Goal: Information Seeking & Learning: Learn about a topic

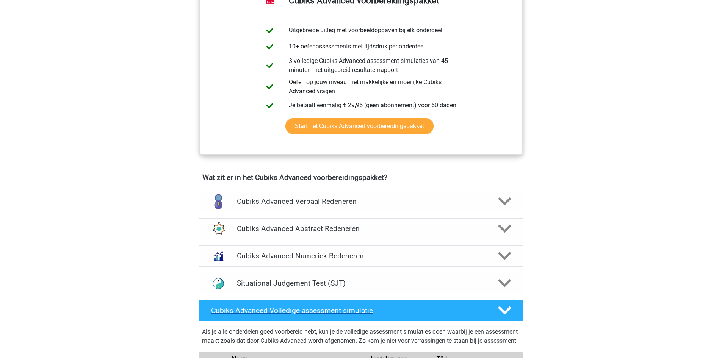
scroll to position [375, 0]
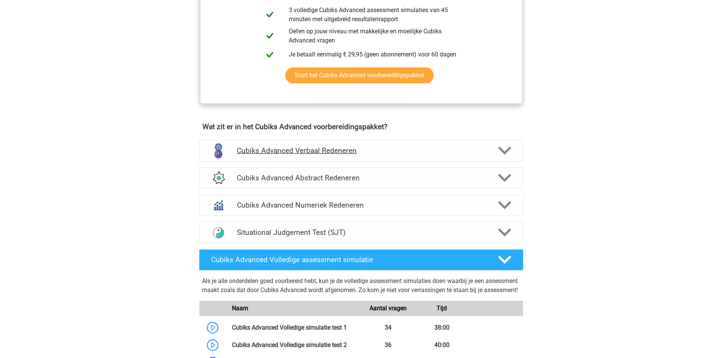
click at [276, 146] on div "Cubiks Advanced Verbaal Redeneren" at bounding box center [361, 150] width 325 height 21
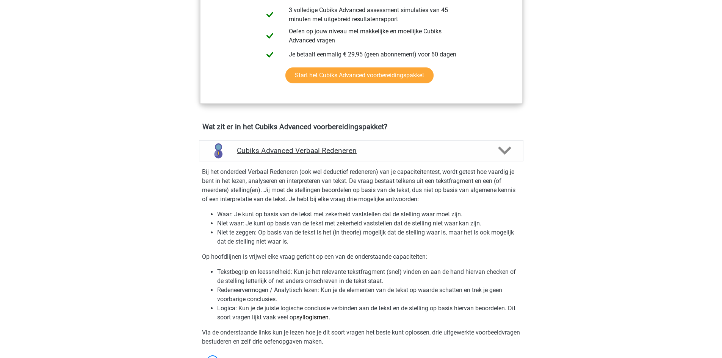
click at [276, 153] on h4 "Cubiks Advanced Verbaal Redeneren" at bounding box center [361, 150] width 248 height 9
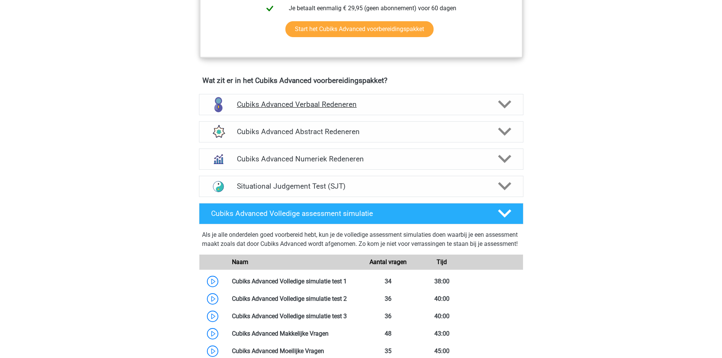
scroll to position [440, 0]
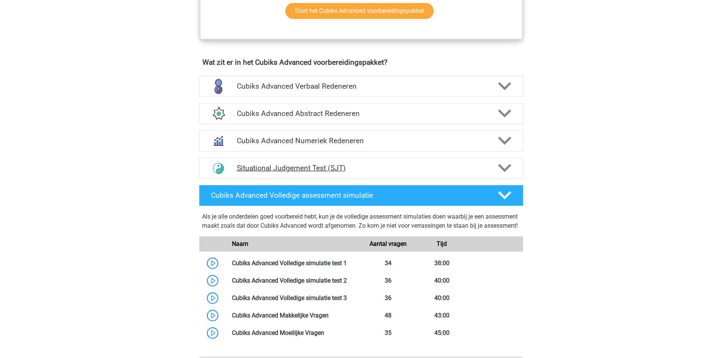
click at [287, 166] on h4 "Situational Judgement Test (SJT)" at bounding box center [361, 168] width 248 height 9
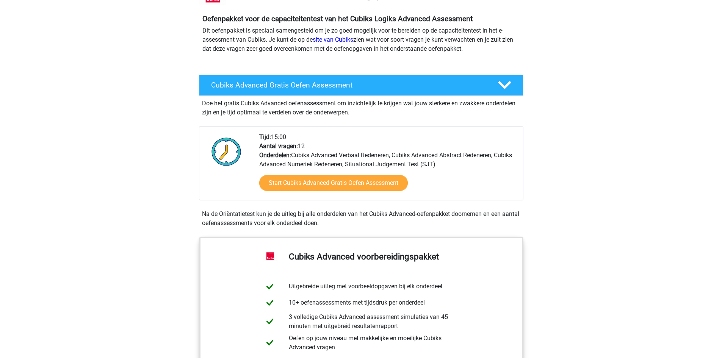
scroll to position [66, 0]
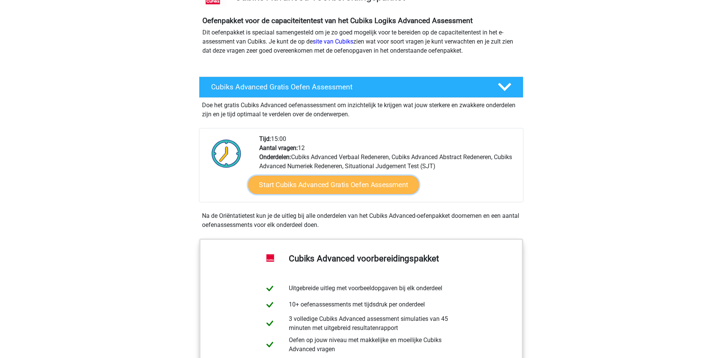
click at [296, 183] on link "Start Cubiks Advanced Gratis Oefen Assessment" at bounding box center [333, 185] width 171 height 18
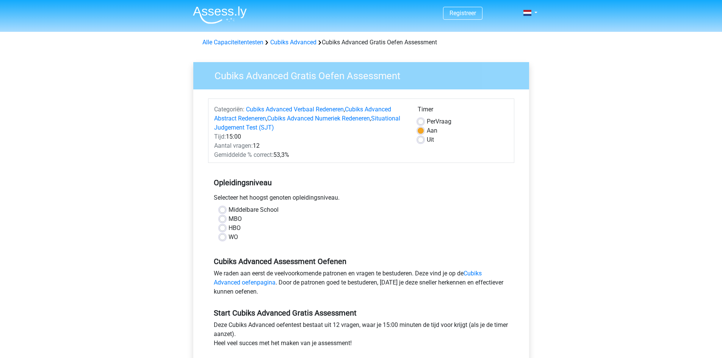
click at [229, 236] on label "WO" at bounding box center [233, 237] width 9 height 9
click at [226, 236] on input "WO" at bounding box center [223, 237] width 6 height 8
radio input "true"
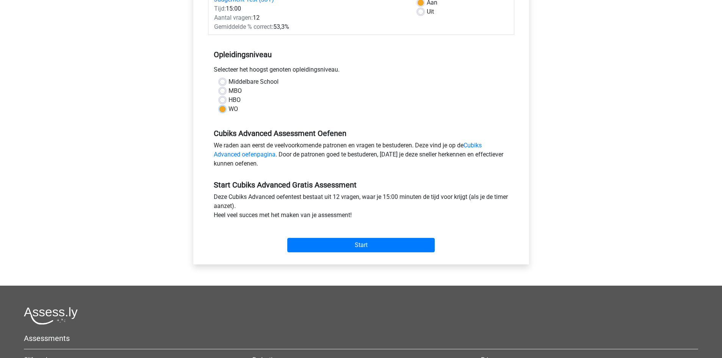
scroll to position [135, 0]
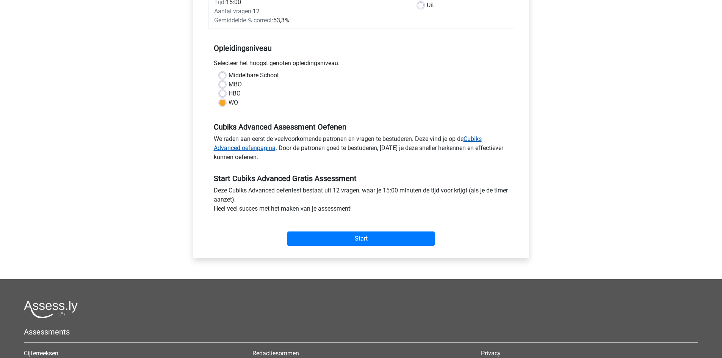
click at [238, 149] on link "Cubiks Advanced oefenpagina" at bounding box center [348, 143] width 268 height 16
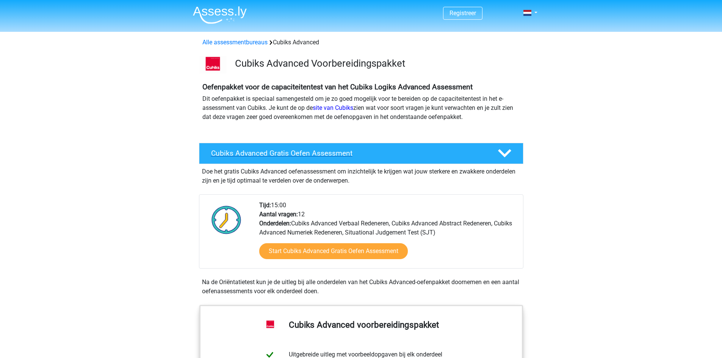
click at [284, 154] on h4 "Cubiks Advanced Gratis Oefen Assessment" at bounding box center [348, 153] width 274 height 9
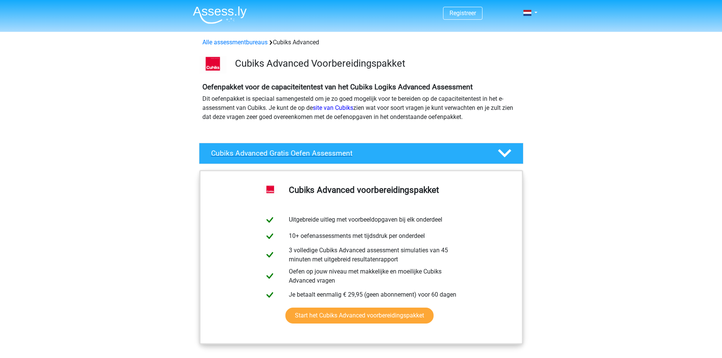
click at [284, 154] on h4 "Cubiks Advanced Gratis Oefen Assessment" at bounding box center [348, 153] width 274 height 9
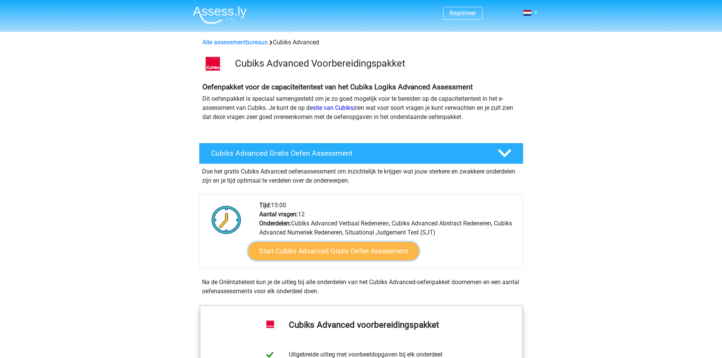
click at [330, 251] on link "Start Cubiks Advanced Gratis Oefen Assessment" at bounding box center [333, 251] width 171 height 18
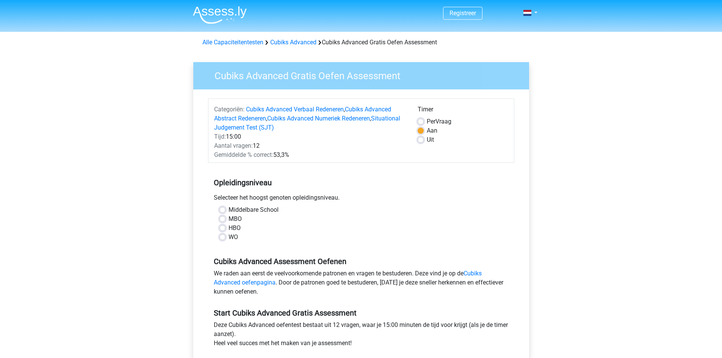
scroll to position [130, 0]
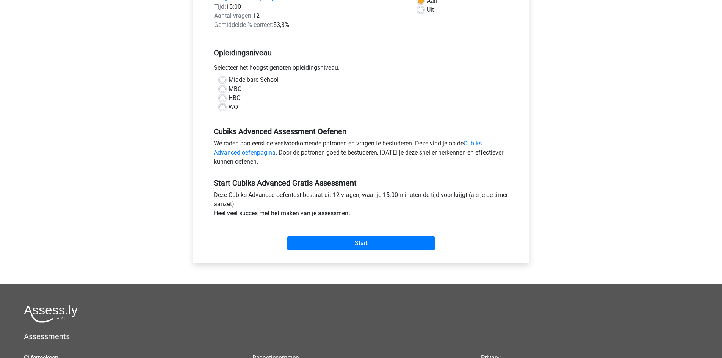
click at [229, 108] on label "WO" at bounding box center [233, 107] width 9 height 9
click at [223, 108] on input "WO" at bounding box center [223, 107] width 6 height 8
radio input "true"
click at [352, 242] on input "Start" at bounding box center [360, 243] width 147 height 14
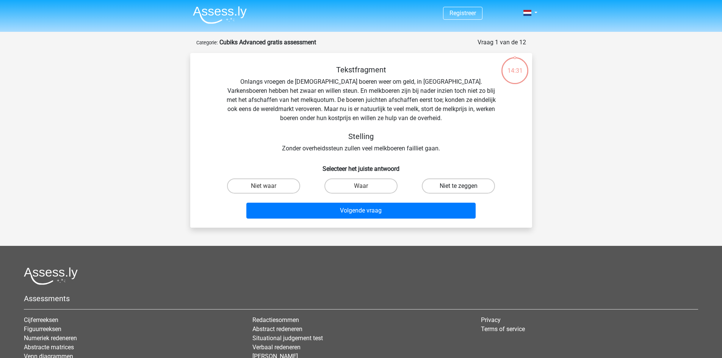
click at [467, 185] on label "Niet te zeggen" at bounding box center [458, 186] width 73 height 15
click at [464, 186] on input "Niet te zeggen" at bounding box center [461, 188] width 5 height 5
radio input "true"
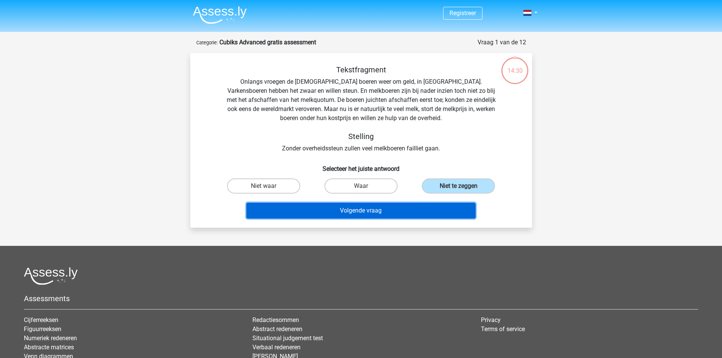
click at [419, 215] on button "Volgende vraag" at bounding box center [360, 211] width 229 height 16
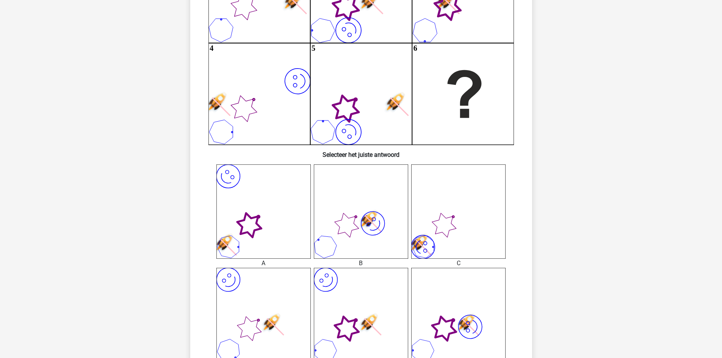
scroll to position [164, 0]
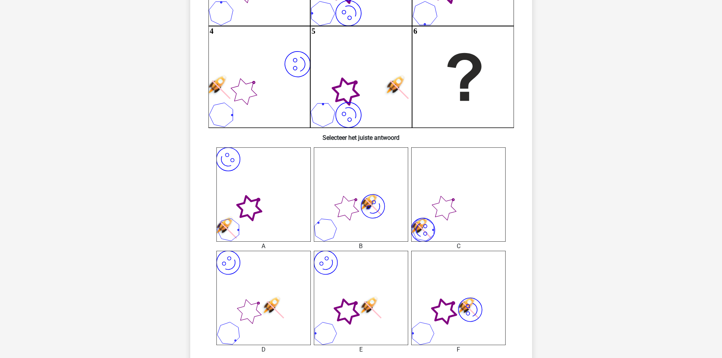
click at [277, 279] on icon "image/svg+xml" at bounding box center [263, 298] width 94 height 94
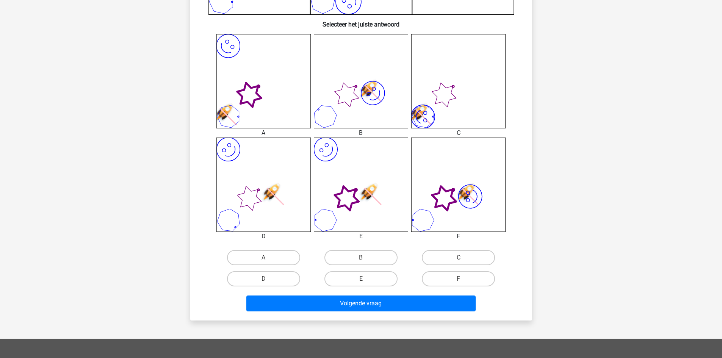
scroll to position [278, 0]
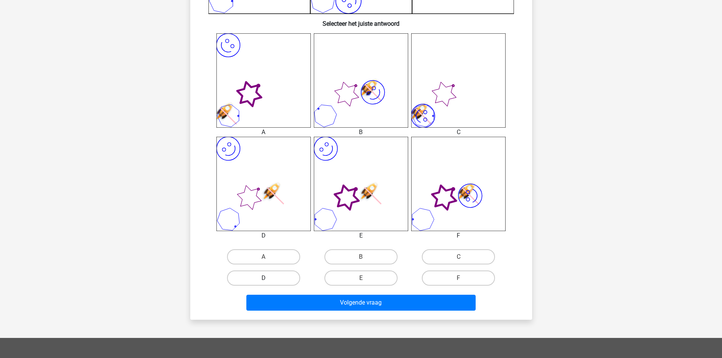
click at [284, 276] on label "D" at bounding box center [263, 278] width 73 height 15
click at [268, 278] on input "D" at bounding box center [266, 280] width 5 height 5
radio input "true"
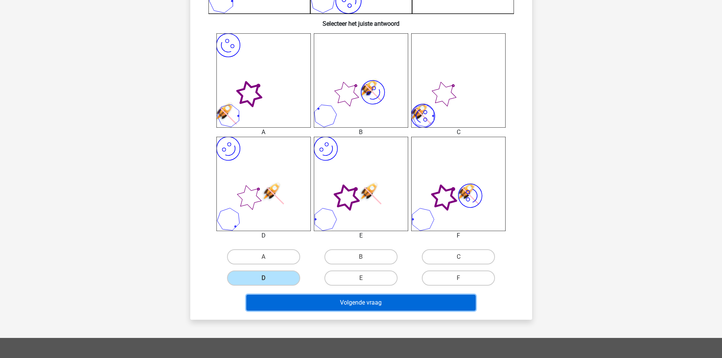
click at [315, 307] on button "Volgende vraag" at bounding box center [360, 303] width 229 height 16
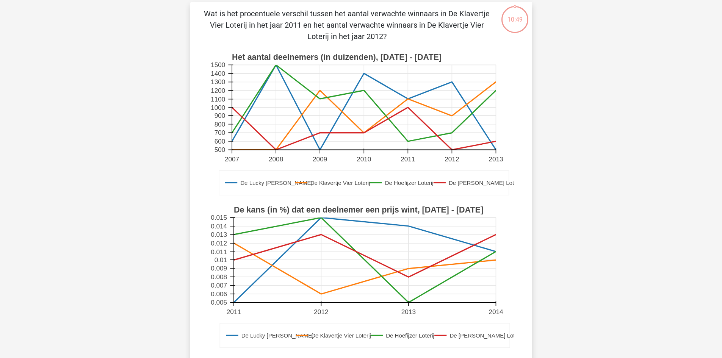
scroll to position [38, 0]
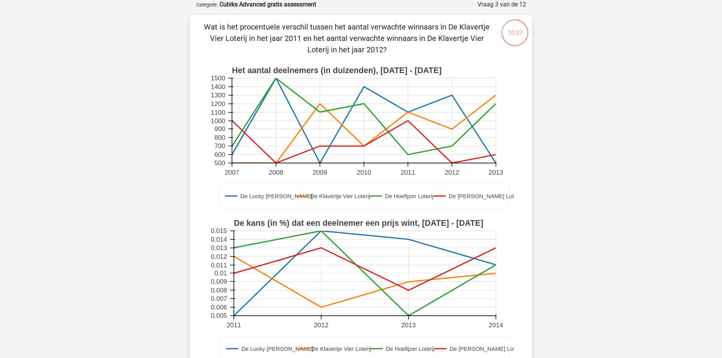
click at [329, 30] on p "Wat is het procentuele verschil tussen het aantal verwachte winnaars in De Klav…" at bounding box center [346, 38] width 289 height 34
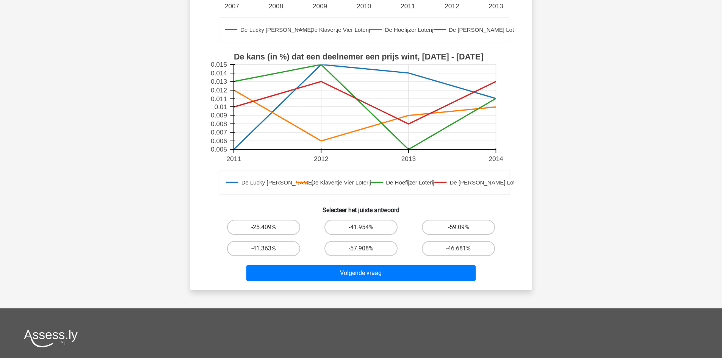
scroll to position [205, 0]
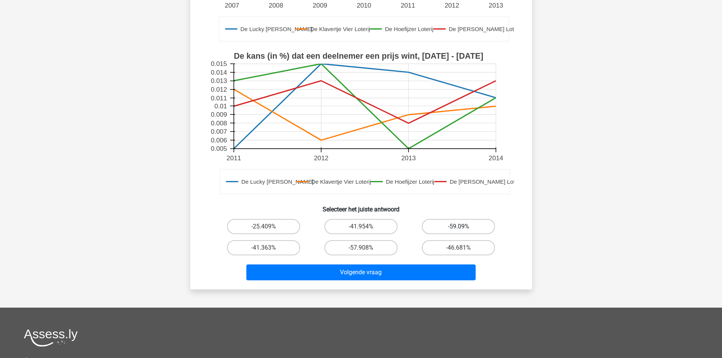
click at [449, 230] on label "-59.09%" at bounding box center [458, 226] width 73 height 15
click at [459, 230] on input "-59.09%" at bounding box center [461, 229] width 5 height 5
radio input "true"
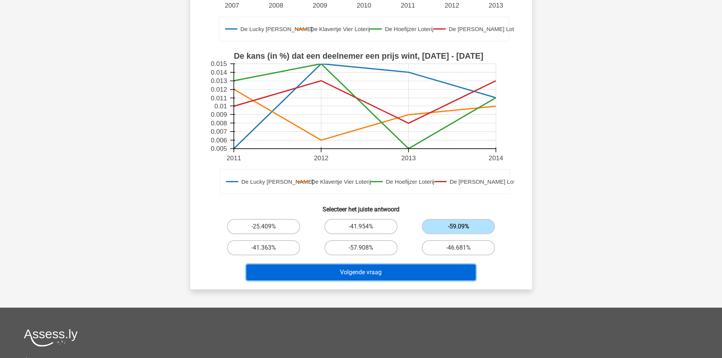
click at [392, 269] on button "Volgende vraag" at bounding box center [360, 273] width 229 height 16
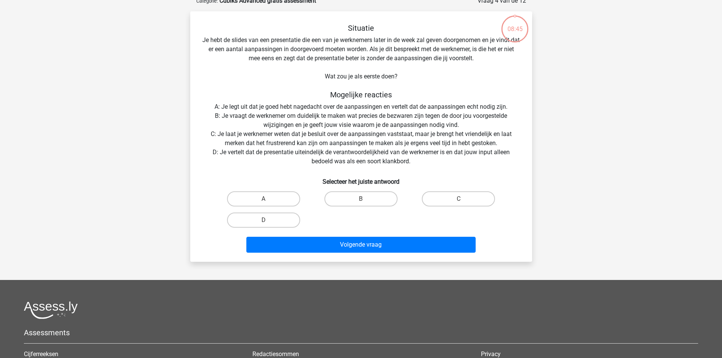
scroll to position [38, 0]
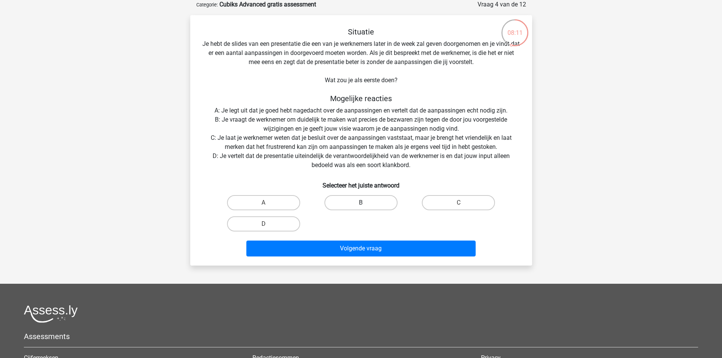
click at [352, 198] on label "B" at bounding box center [361, 202] width 73 height 15
click at [361, 203] on input "B" at bounding box center [363, 205] width 5 height 5
radio input "true"
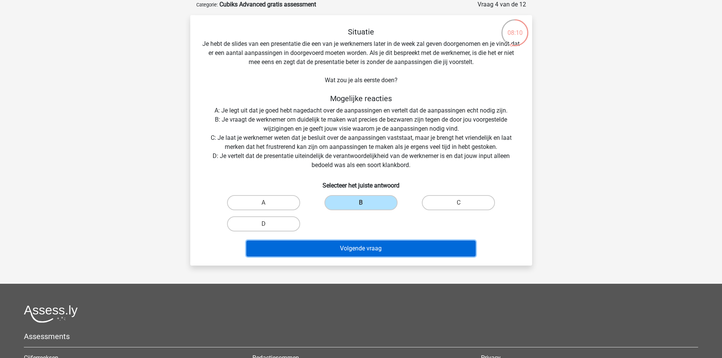
click at [363, 242] on button "Volgende vraag" at bounding box center [360, 249] width 229 height 16
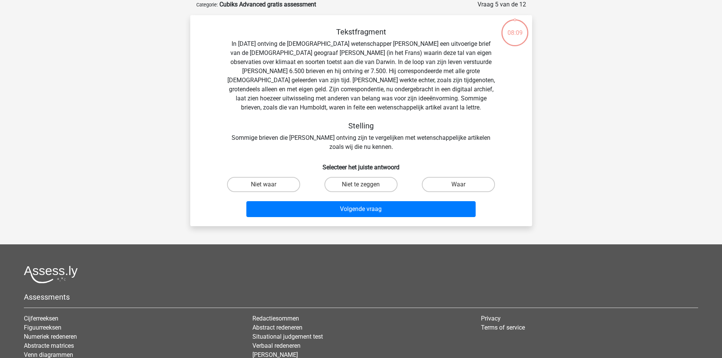
scroll to position [0, 0]
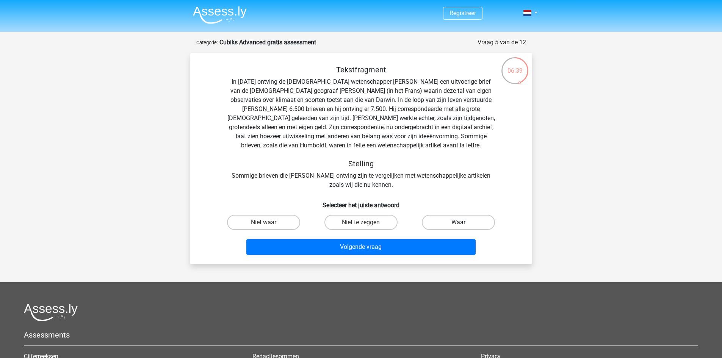
click at [439, 223] on label "Waar" at bounding box center [458, 222] width 73 height 15
click at [459, 223] on input "Waar" at bounding box center [461, 225] width 5 height 5
radio input "true"
click at [439, 223] on label "Waar" at bounding box center [458, 222] width 73 height 15
click at [459, 223] on input "Waar" at bounding box center [461, 225] width 5 height 5
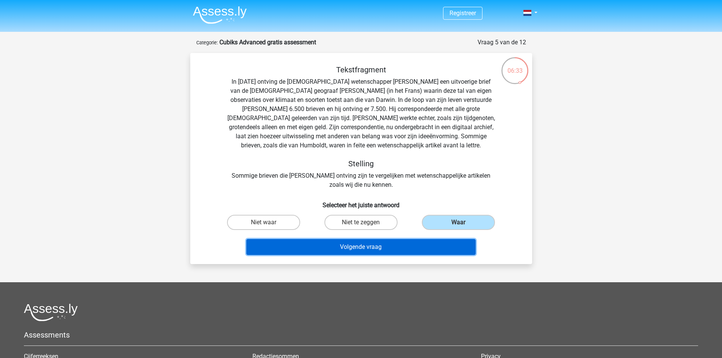
click at [406, 249] on button "Volgende vraag" at bounding box center [360, 247] width 229 height 16
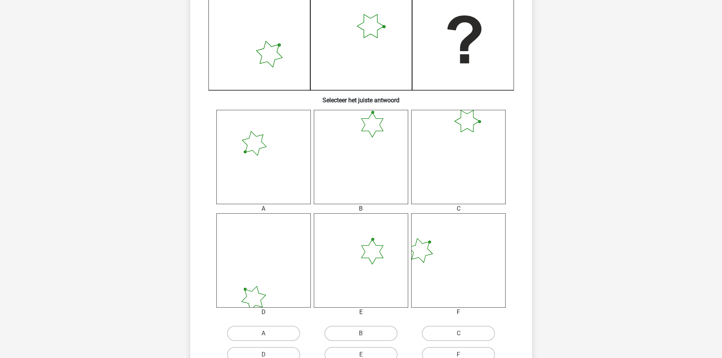
scroll to position [229, 0]
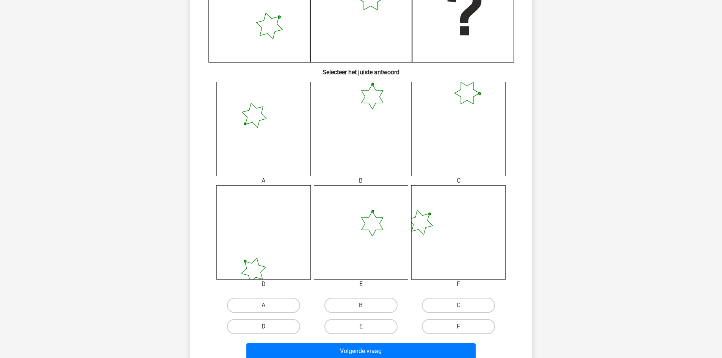
click at [266, 321] on label "D" at bounding box center [263, 326] width 73 height 15
click at [266, 327] on input "D" at bounding box center [266, 329] width 5 height 5
radio input "true"
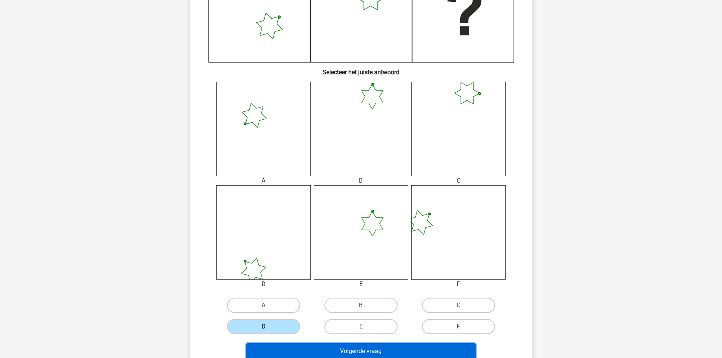
click at [346, 346] on button "Volgende vraag" at bounding box center [360, 351] width 229 height 16
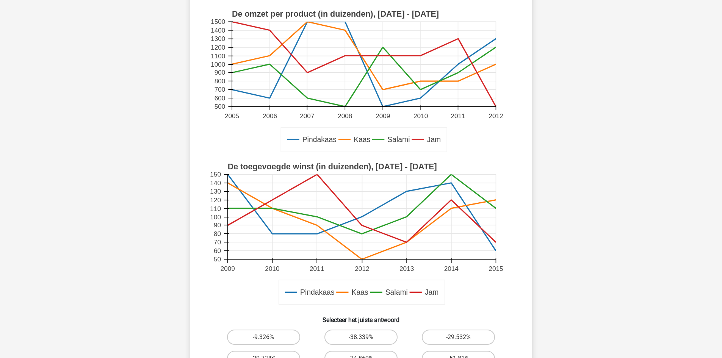
scroll to position [38, 0]
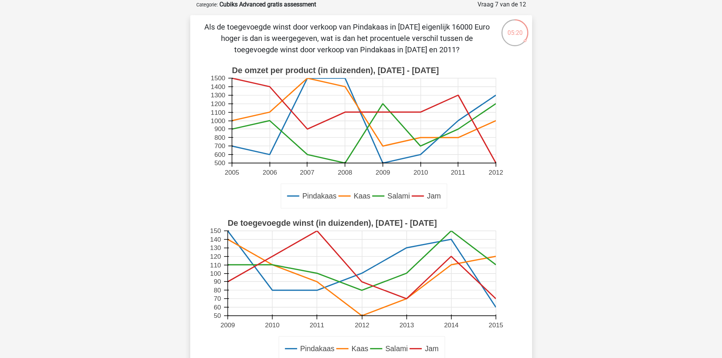
click at [456, 25] on p "Als de toegevoegde winst door verkoop van Pindakaas in 2009 eigenlijk 16000 Eur…" at bounding box center [346, 38] width 289 height 34
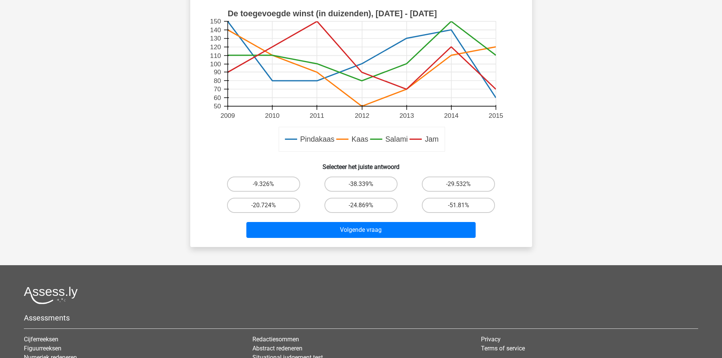
scroll to position [253, 0]
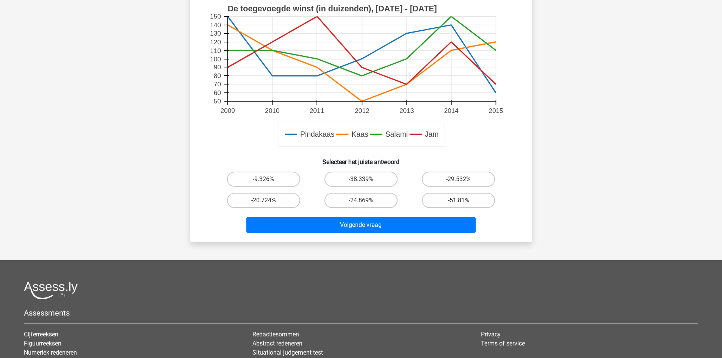
click at [464, 201] on label "-51.81%" at bounding box center [458, 200] width 73 height 15
click at [464, 201] on input "-51.81%" at bounding box center [461, 203] width 5 height 5
radio input "true"
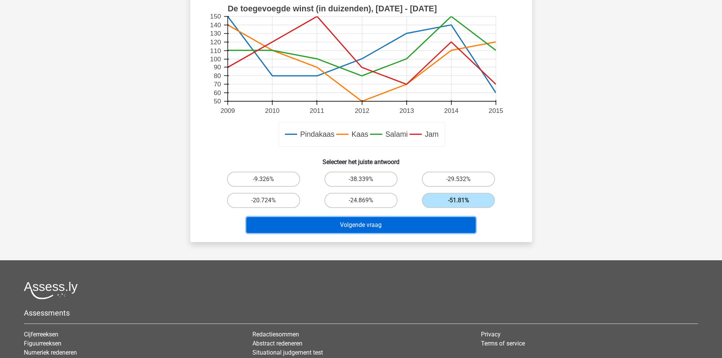
click at [409, 221] on button "Volgende vraag" at bounding box center [360, 225] width 229 height 16
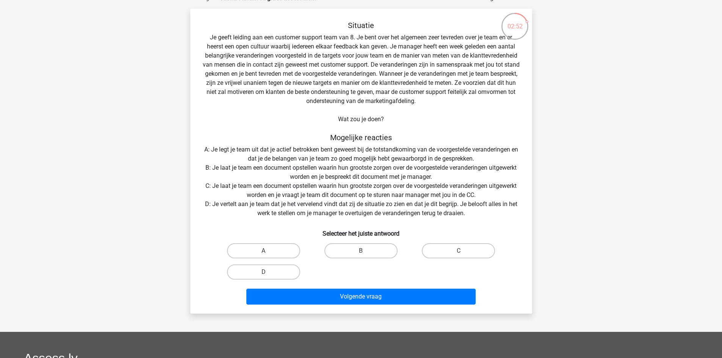
scroll to position [44, 0]
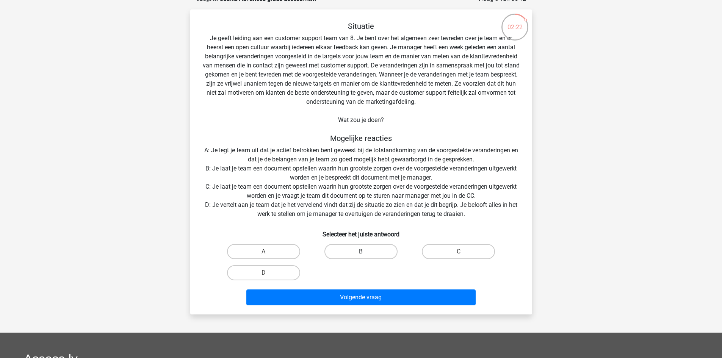
click at [364, 249] on label "B" at bounding box center [361, 251] width 73 height 15
click at [364, 252] on input "B" at bounding box center [363, 254] width 5 height 5
radio input "true"
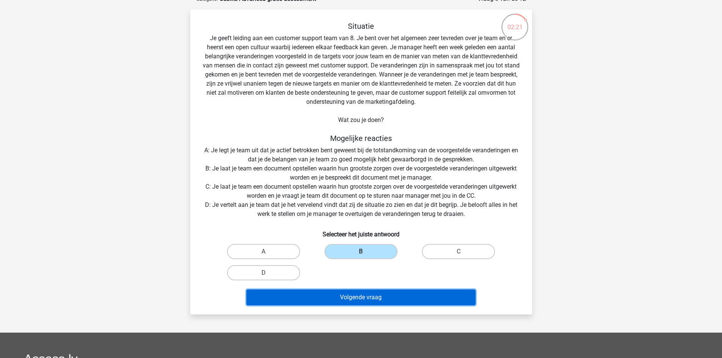
click at [364, 295] on button "Volgende vraag" at bounding box center [360, 298] width 229 height 16
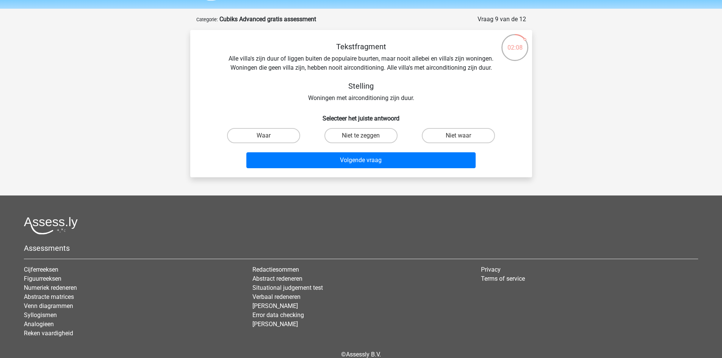
scroll to position [22, 0]
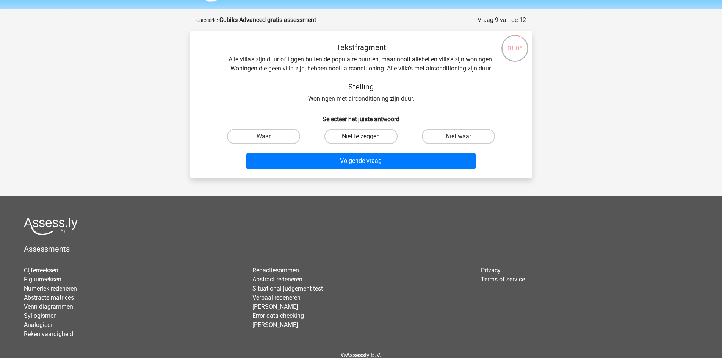
click at [364, 136] on label "Niet te zeggen" at bounding box center [361, 136] width 73 height 15
click at [364, 136] on input "Niet te zeggen" at bounding box center [363, 138] width 5 height 5
radio input "true"
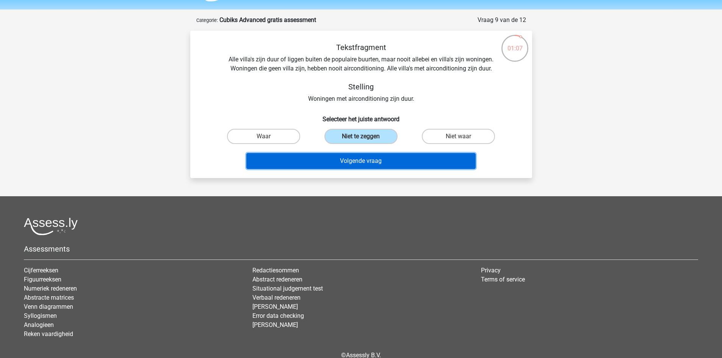
click at [364, 160] on button "Volgende vraag" at bounding box center [360, 161] width 229 height 16
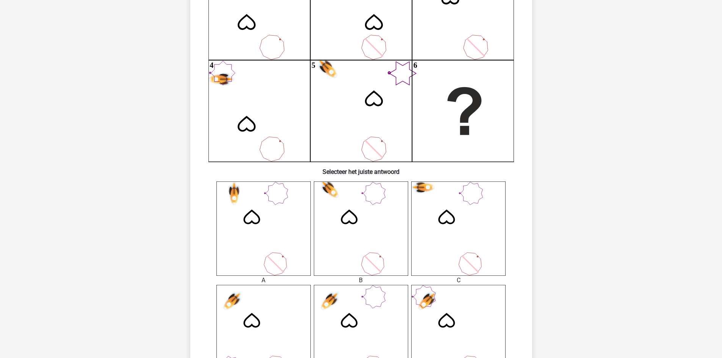
scroll to position [173, 0]
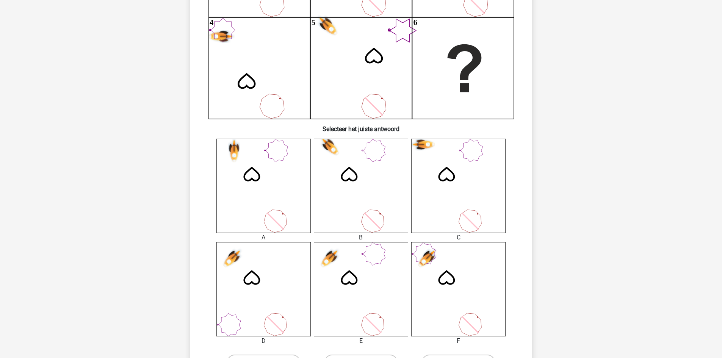
click at [356, 284] on icon at bounding box center [349, 278] width 16 height 14
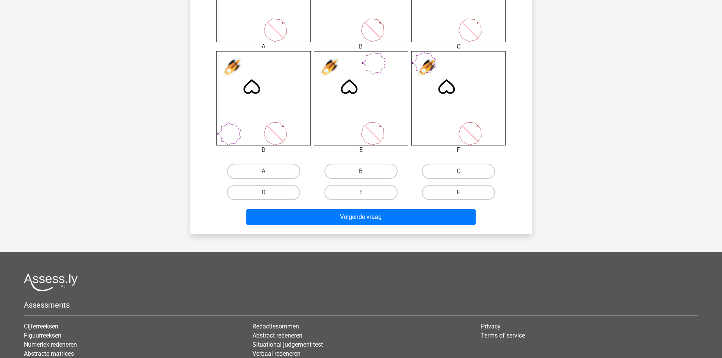
scroll to position [366, 0]
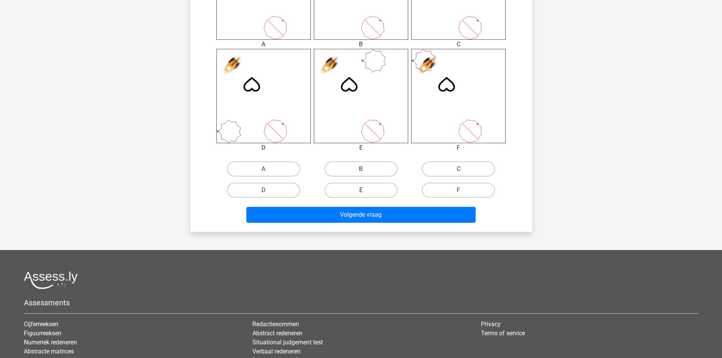
click at [369, 191] on label "E" at bounding box center [361, 190] width 73 height 15
click at [366, 191] on input "E" at bounding box center [363, 192] width 5 height 5
radio input "true"
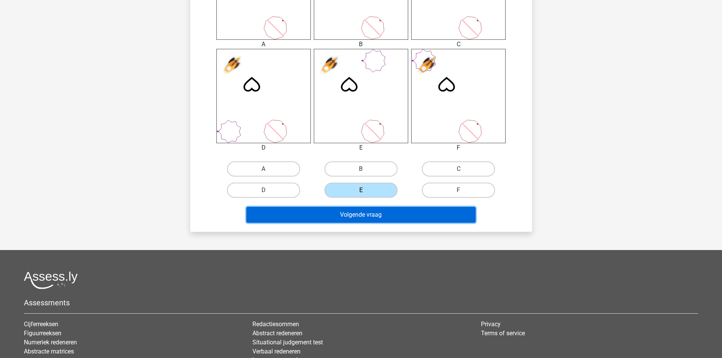
click at [370, 214] on button "Volgende vraag" at bounding box center [360, 215] width 229 height 16
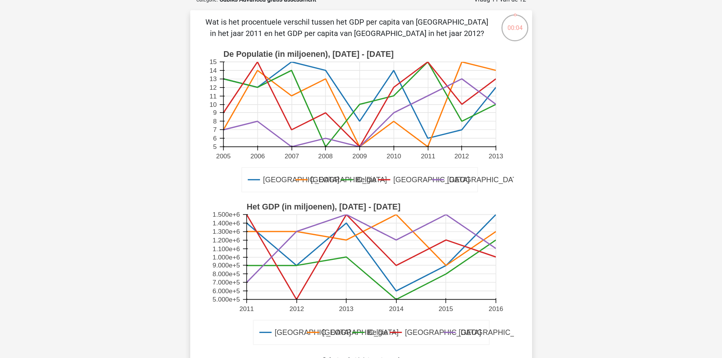
scroll to position [27, 0]
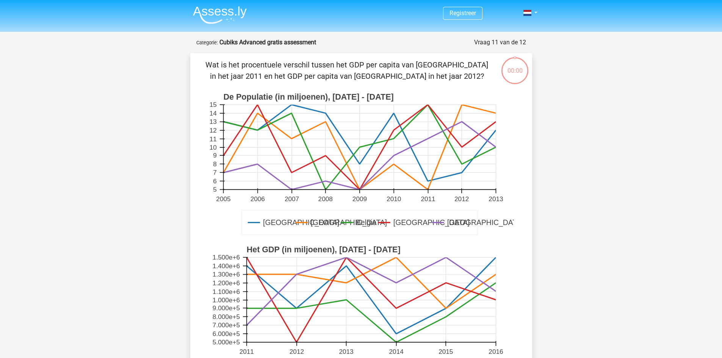
scroll to position [27, 0]
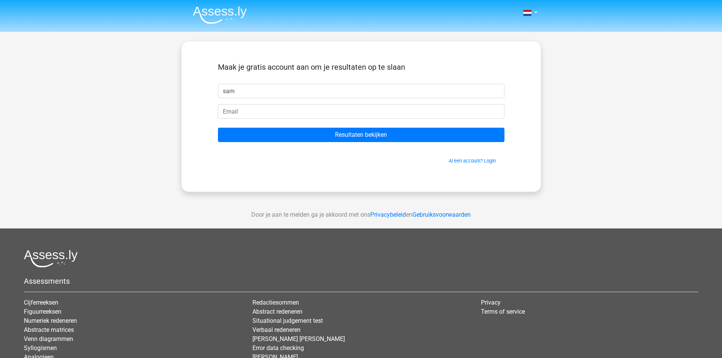
type input "sam"
type input "[EMAIL_ADDRESS][DOMAIN_NAME]"
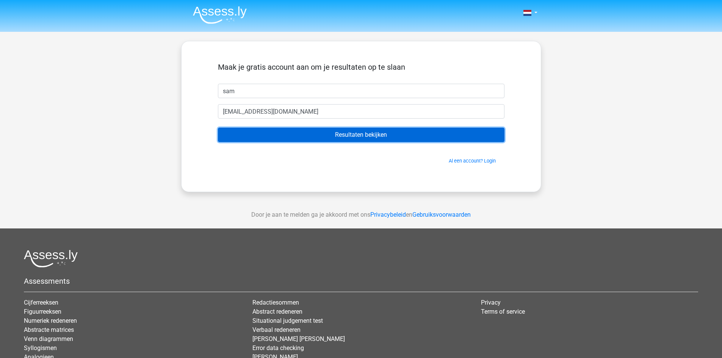
click at [316, 135] on input "Resultaten bekijken" at bounding box center [361, 135] width 287 height 14
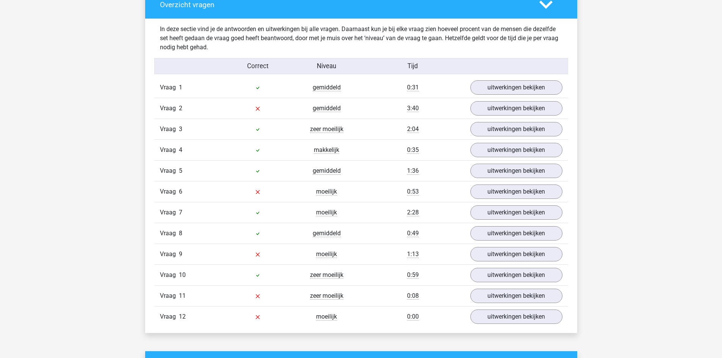
scroll to position [794, 0]
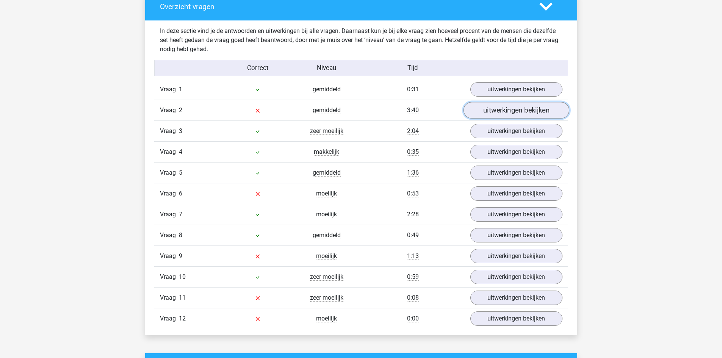
click at [521, 113] on link "uitwerkingen bekijken" at bounding box center [516, 110] width 106 height 17
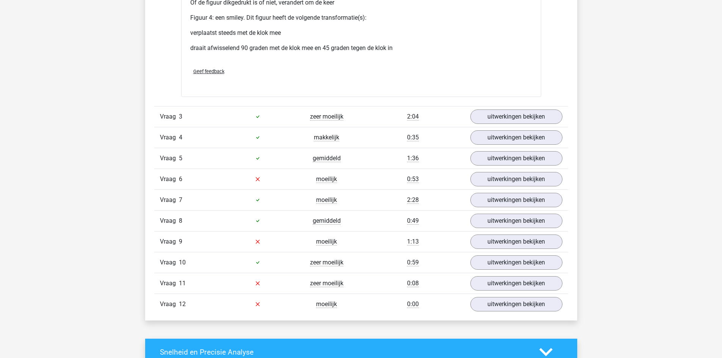
scroll to position [1521, 0]
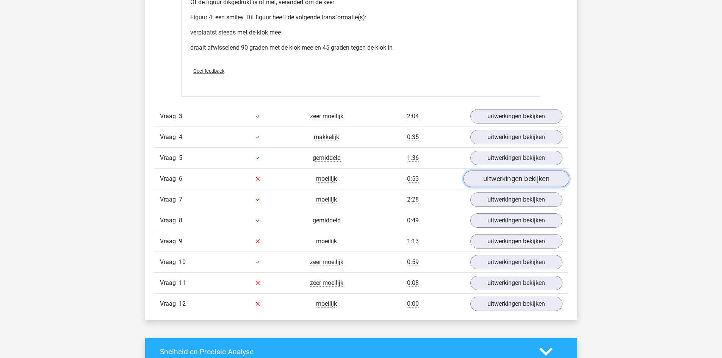
click at [536, 178] on link "uitwerkingen bekijken" at bounding box center [516, 179] width 106 height 17
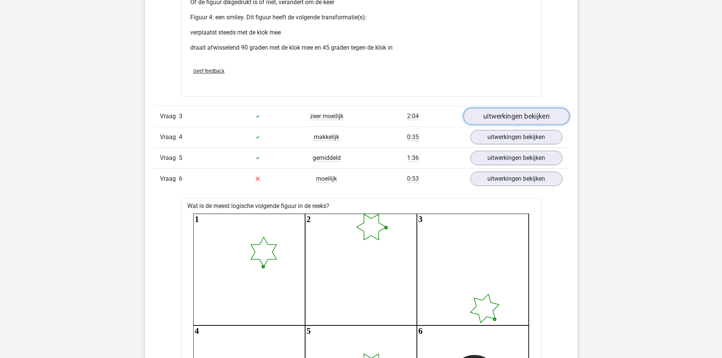
click at [497, 115] on link "uitwerkingen bekijken" at bounding box center [516, 116] width 106 height 17
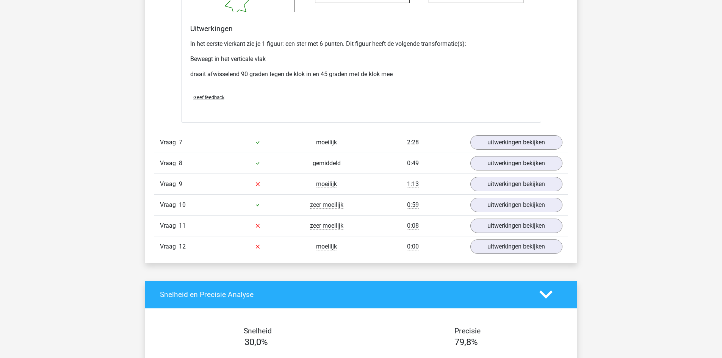
scroll to position [2917, 0]
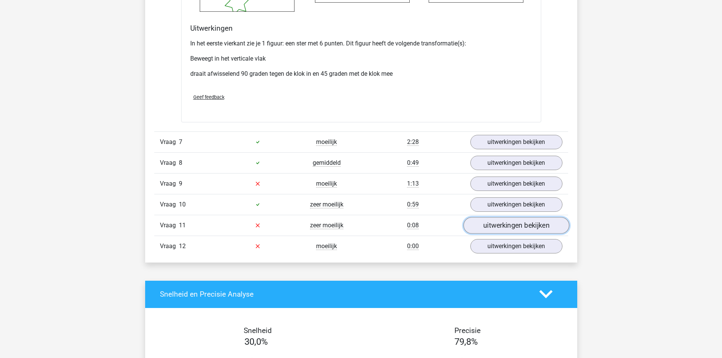
click at [489, 226] on link "uitwerkingen bekijken" at bounding box center [516, 225] width 106 height 17
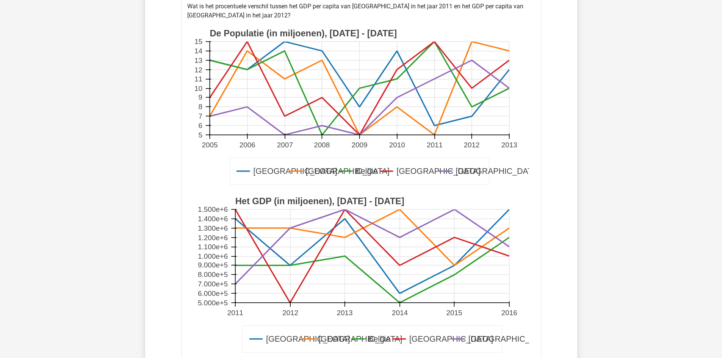
scroll to position [3164, 0]
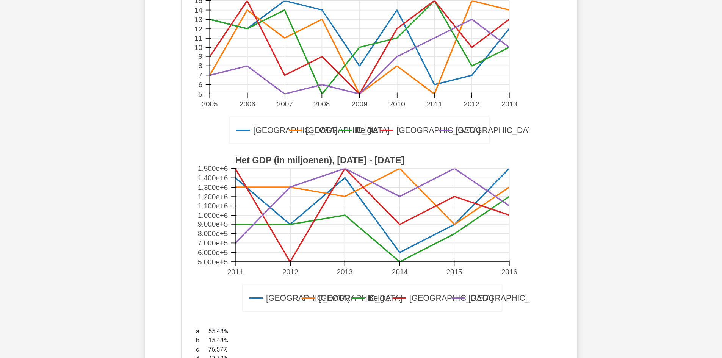
click at [293, 182] on rect at bounding box center [372, 214] width 274 height 93
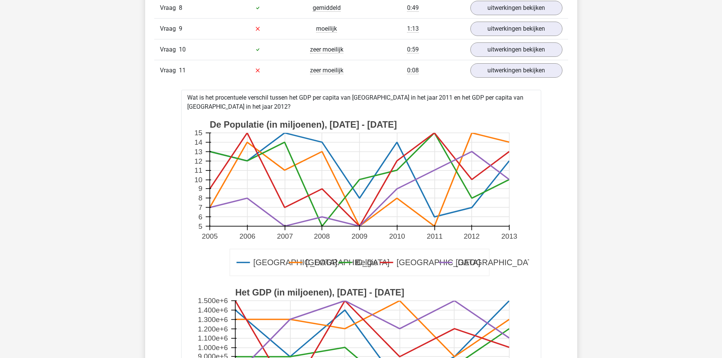
scroll to position [3056, 0]
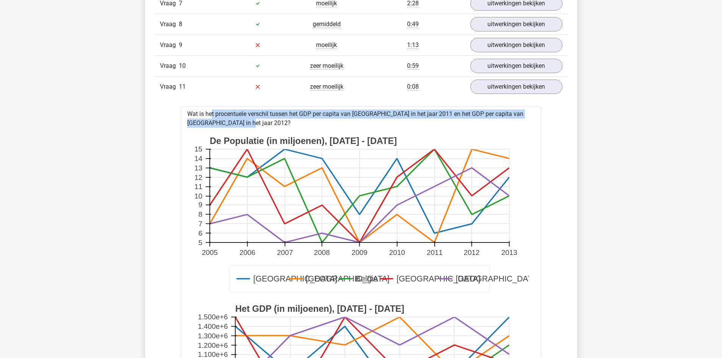
drag, startPoint x: 216, startPoint y: 124, endPoint x: 174, endPoint y: 107, distance: 45.6
copy div "Wat is het procentuele verschil tussen het GDP per capita van Londen in het jaa…"
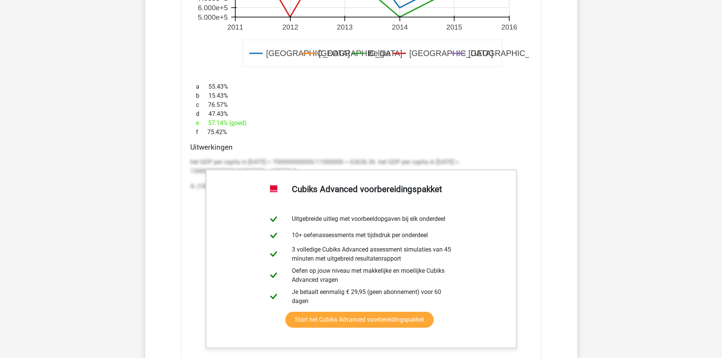
scroll to position [3450, 0]
drag, startPoint x: 254, startPoint y: 120, endPoint x: 248, endPoint y: 118, distance: 6.1
click at [248, 118] on div "e 57.14% (goed)" at bounding box center [361, 122] width 342 height 9
drag, startPoint x: 229, startPoint y: 123, endPoint x: 200, endPoint y: 121, distance: 28.9
click at [200, 121] on div "e 57.14% (goed)" at bounding box center [361, 122] width 342 height 9
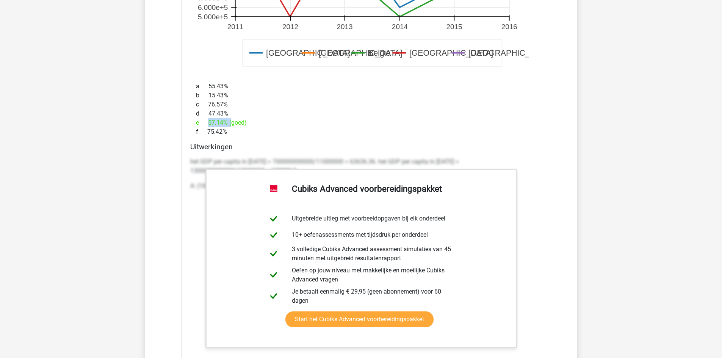
copy div "57.14%"
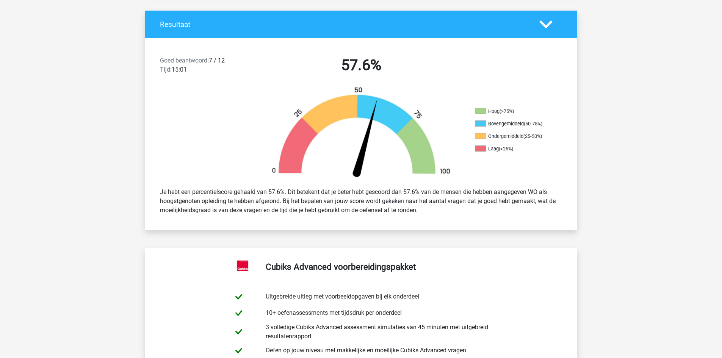
scroll to position [0, 0]
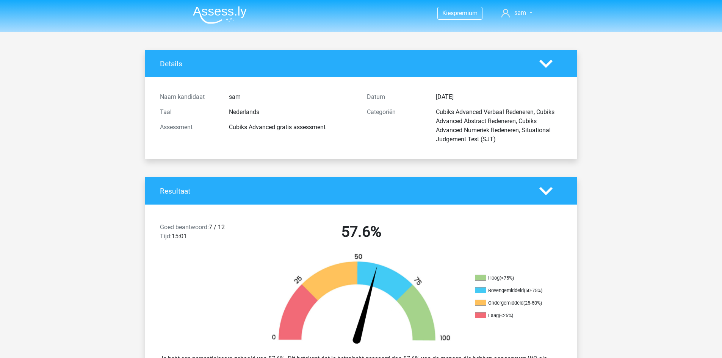
click at [226, 10] on img at bounding box center [220, 15] width 54 height 18
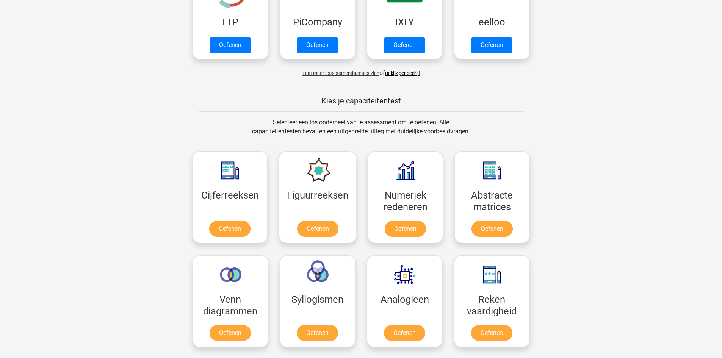
scroll to position [205, 0]
click at [318, 231] on link "Oefenen" at bounding box center [317, 230] width 43 height 17
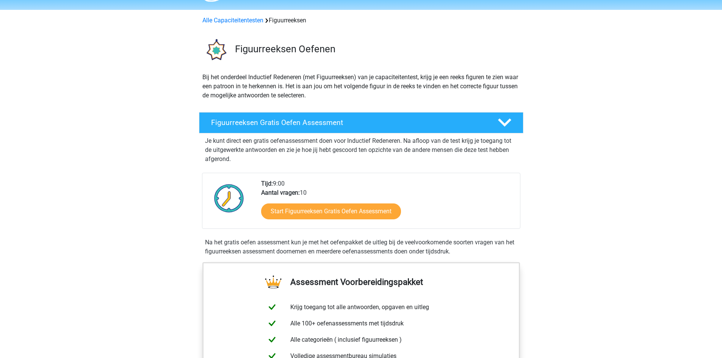
scroll to position [22, 0]
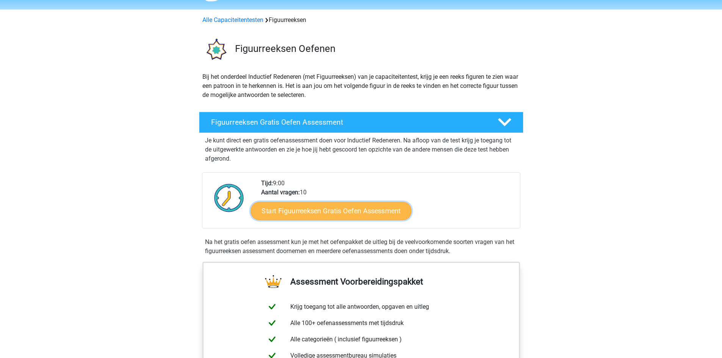
click at [273, 213] on link "Start Figuurreeksen Gratis Oefen Assessment" at bounding box center [331, 211] width 161 height 18
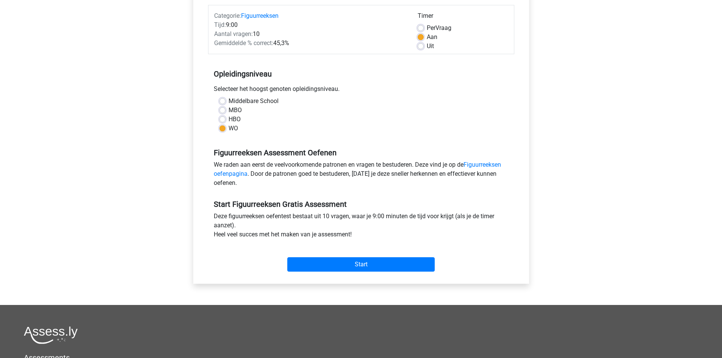
scroll to position [95, 0]
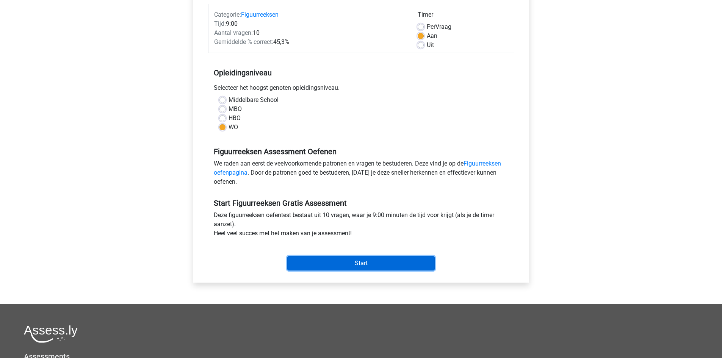
click at [351, 263] on input "Start" at bounding box center [360, 263] width 147 height 14
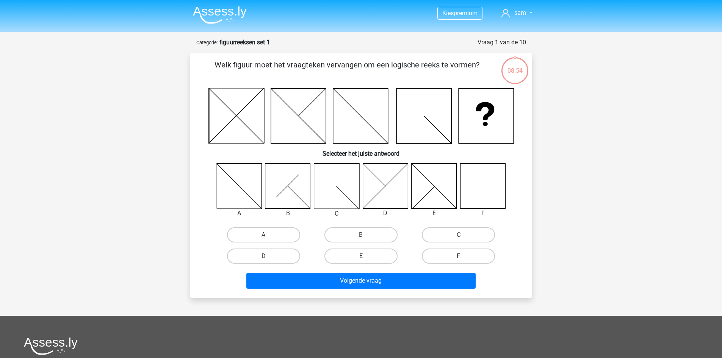
click at [458, 254] on label "F" at bounding box center [458, 256] width 73 height 15
click at [459, 256] on input "F" at bounding box center [461, 258] width 5 height 5
radio input "true"
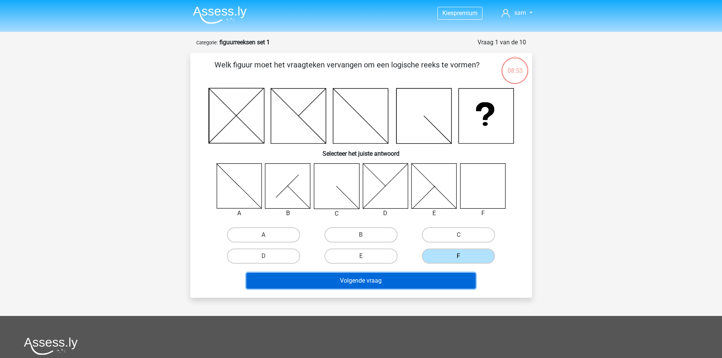
click at [426, 279] on button "Volgende vraag" at bounding box center [360, 281] width 229 height 16
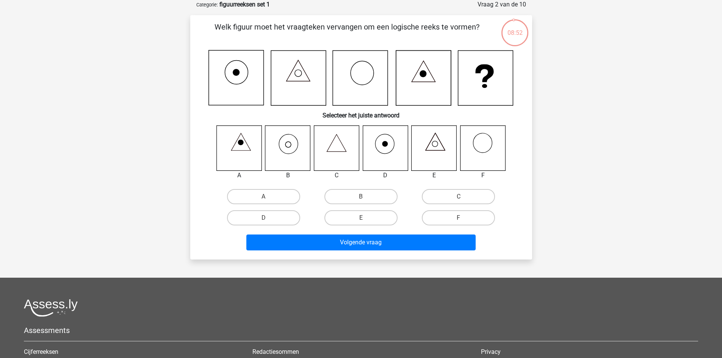
scroll to position [2, 0]
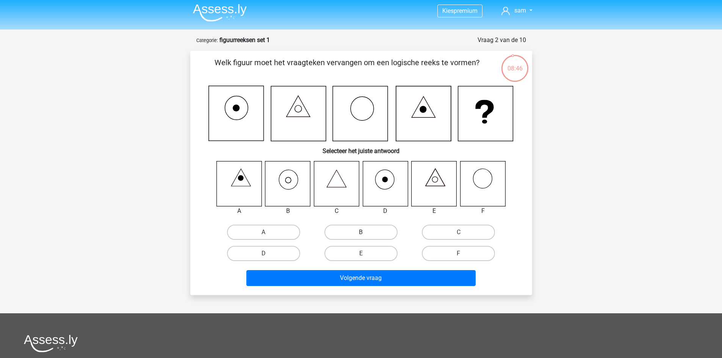
click at [358, 235] on label "B" at bounding box center [361, 232] width 73 height 15
click at [361, 235] on input "B" at bounding box center [363, 234] width 5 height 5
radio input "true"
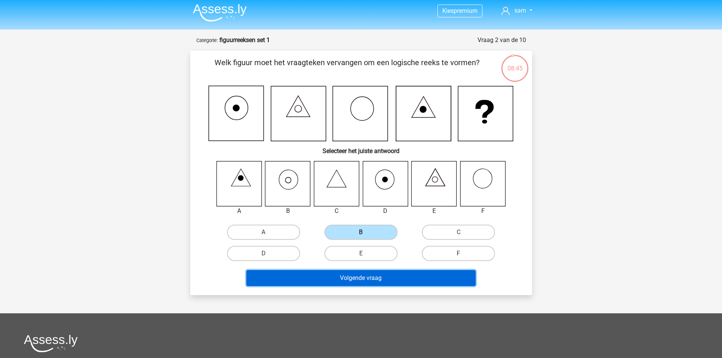
click at [361, 271] on button "Volgende vraag" at bounding box center [360, 278] width 229 height 16
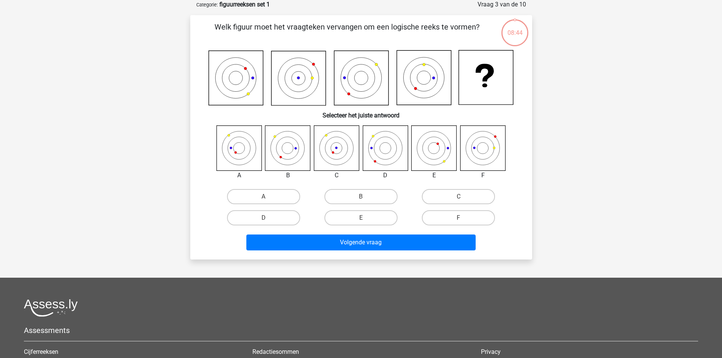
scroll to position [0, 0]
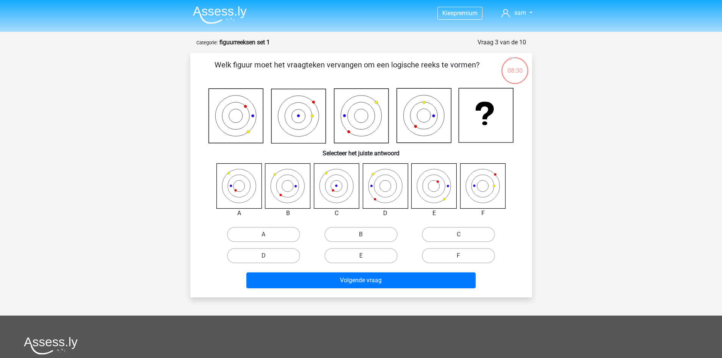
click at [460, 237] on input "C" at bounding box center [461, 237] width 5 height 5
radio input "true"
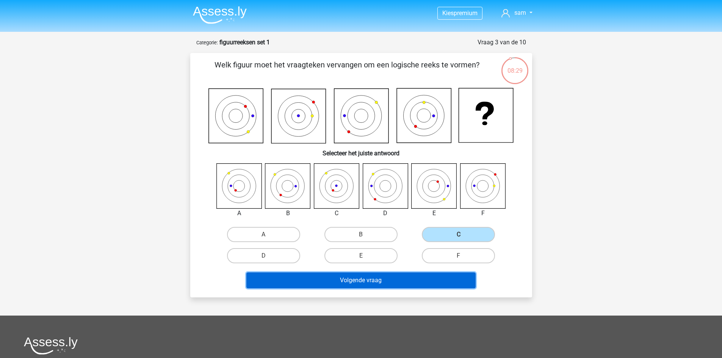
click at [397, 278] on button "Volgende vraag" at bounding box center [360, 281] width 229 height 16
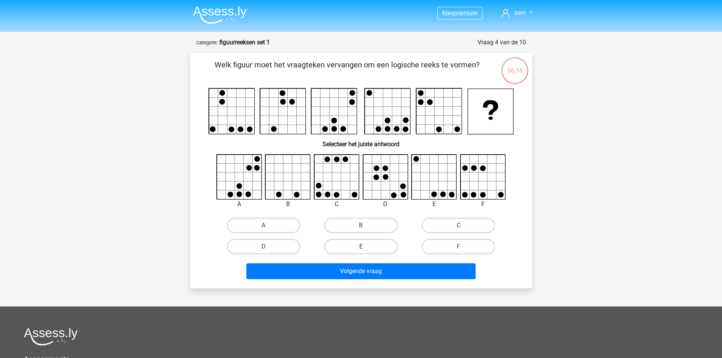
click at [368, 245] on label "E" at bounding box center [361, 246] width 73 height 15
click at [366, 247] on input "E" at bounding box center [363, 249] width 5 height 5
radio input "true"
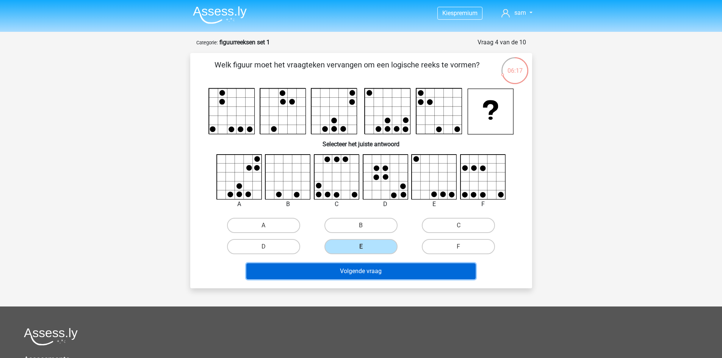
click at [371, 276] on button "Volgende vraag" at bounding box center [360, 272] width 229 height 16
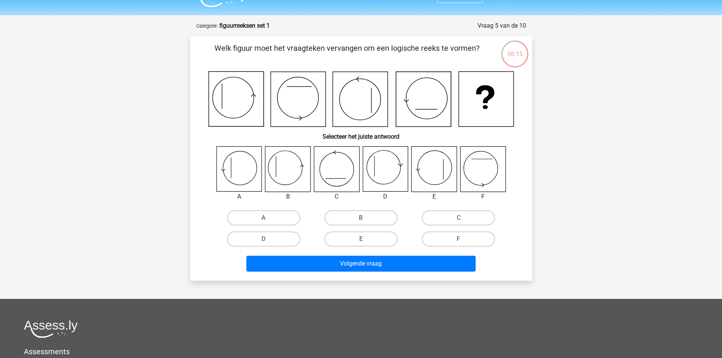
scroll to position [16, 0]
click at [453, 238] on label "F" at bounding box center [458, 239] width 73 height 15
click at [459, 240] on input "F" at bounding box center [461, 242] width 5 height 5
radio input "true"
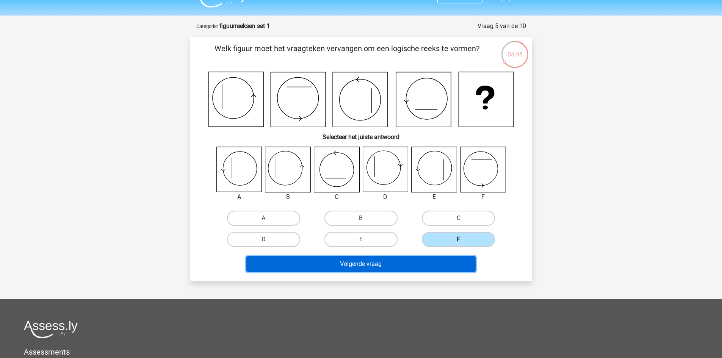
click at [430, 268] on button "Volgende vraag" at bounding box center [360, 264] width 229 height 16
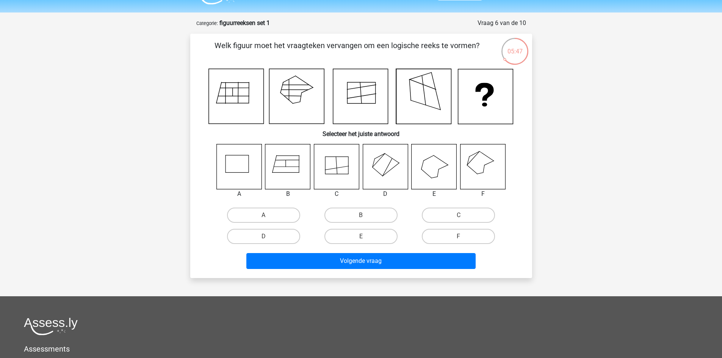
scroll to position [19, 0]
click at [480, 167] on icon at bounding box center [482, 166] width 45 height 45
click at [461, 241] on input "F" at bounding box center [461, 239] width 5 height 5
radio input "true"
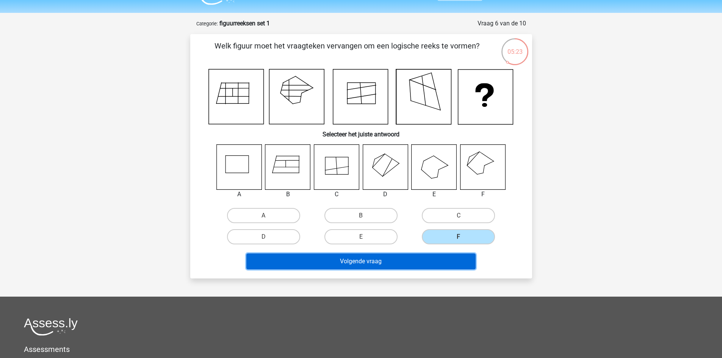
click at [419, 258] on button "Volgende vraag" at bounding box center [360, 262] width 229 height 16
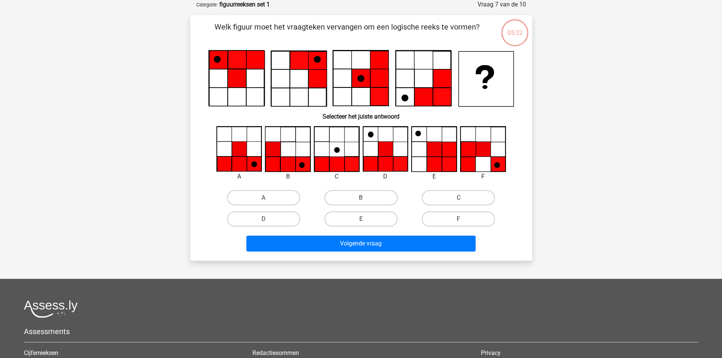
scroll to position [0, 0]
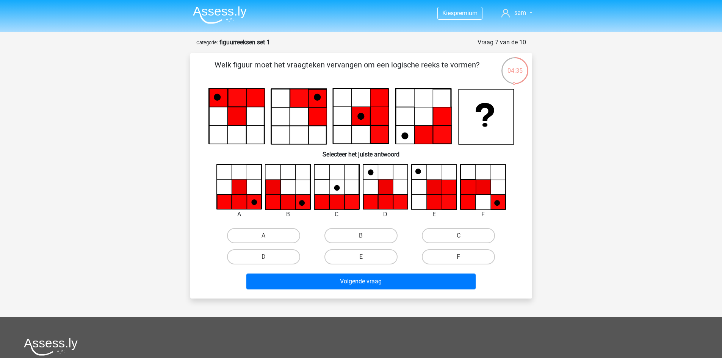
click at [380, 188] on icon at bounding box center [385, 187] width 15 height 15
click at [265, 256] on label "D" at bounding box center [263, 256] width 73 height 15
click at [265, 257] on input "D" at bounding box center [266, 259] width 5 height 5
radio input "true"
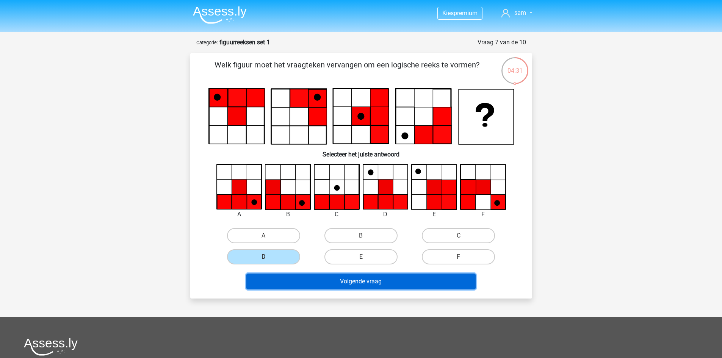
click at [351, 281] on button "Volgende vraag" at bounding box center [360, 282] width 229 height 16
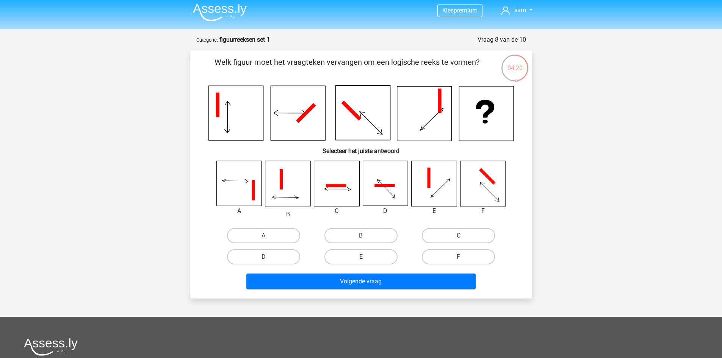
scroll to position [2, 0]
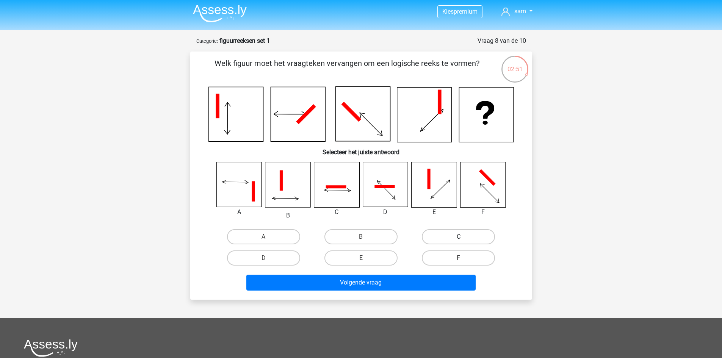
click at [447, 235] on label "C" at bounding box center [458, 236] width 73 height 15
click at [459, 237] on input "C" at bounding box center [461, 239] width 5 height 5
radio input "true"
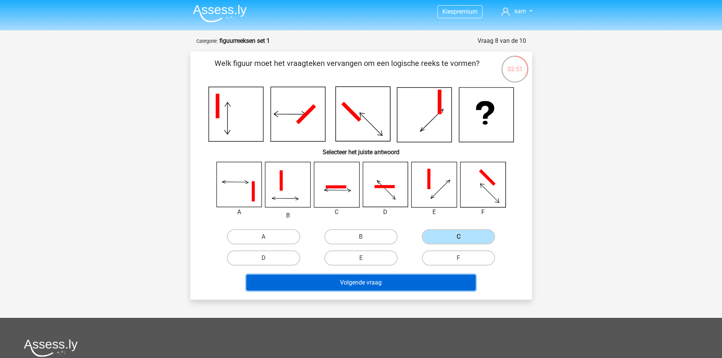
click at [381, 284] on button "Volgende vraag" at bounding box center [360, 283] width 229 height 16
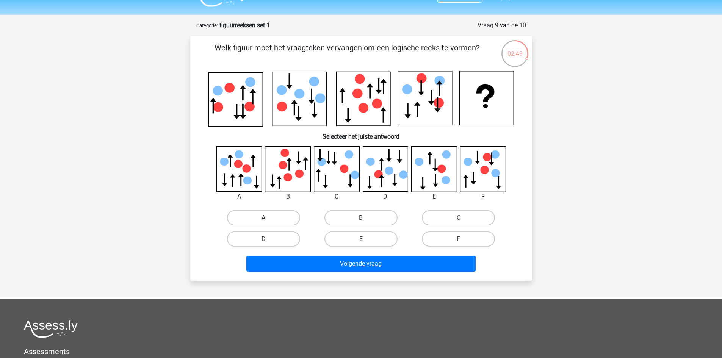
scroll to position [16, 0]
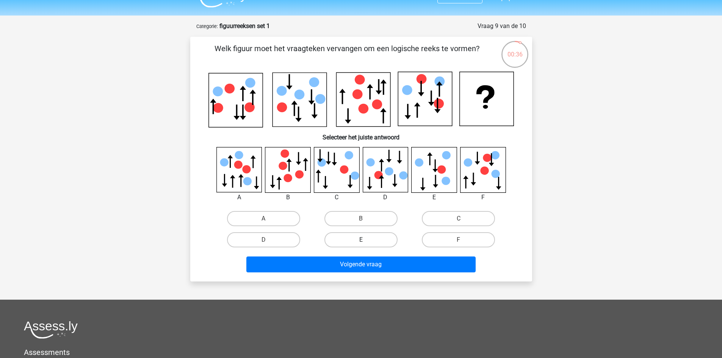
click at [367, 237] on label "E" at bounding box center [361, 239] width 73 height 15
click at [366, 240] on input "E" at bounding box center [363, 242] width 5 height 5
radio input "true"
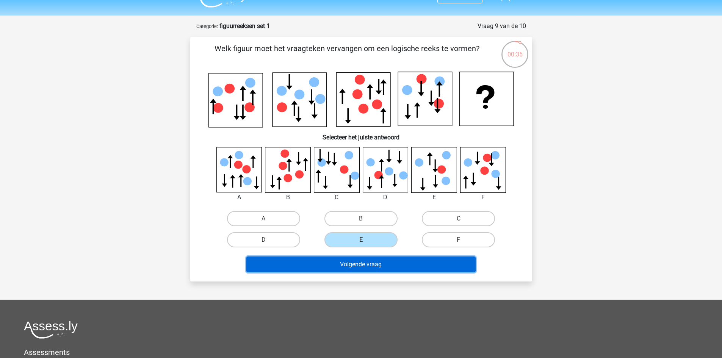
click at [367, 260] on button "Volgende vraag" at bounding box center [360, 265] width 229 height 16
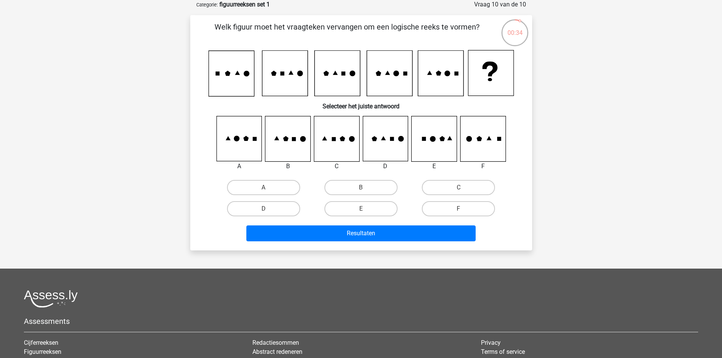
scroll to position [21, 0]
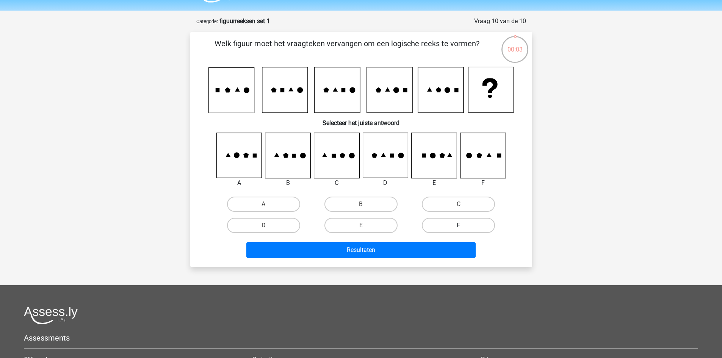
click at [450, 224] on label "F" at bounding box center [458, 225] width 73 height 15
click at [459, 226] on input "F" at bounding box center [461, 228] width 5 height 5
radio input "true"
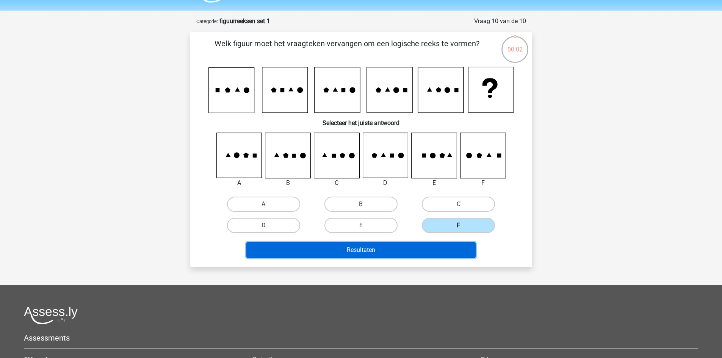
click at [423, 249] on button "Resultaten" at bounding box center [360, 250] width 229 height 16
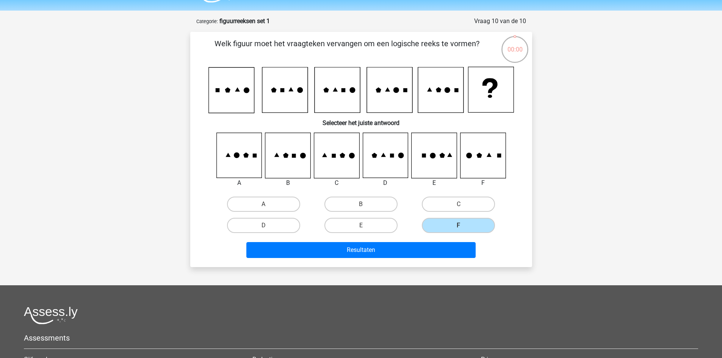
scroll to position [0, 0]
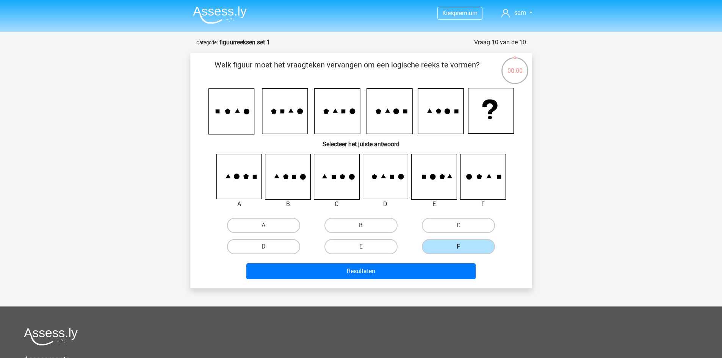
click at [231, 8] on img at bounding box center [220, 15] width 54 height 18
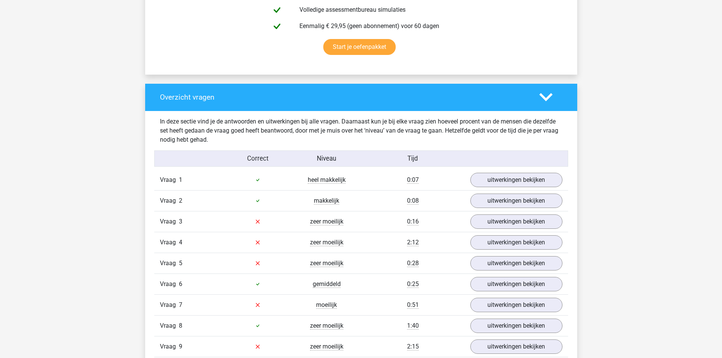
scroll to position [565, 0]
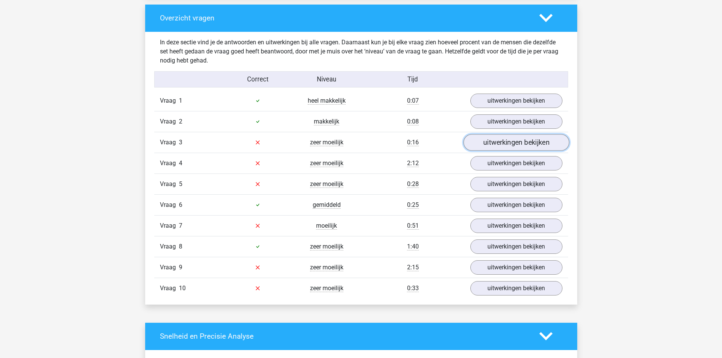
click at [504, 136] on link "uitwerkingen bekijken" at bounding box center [516, 142] width 106 height 17
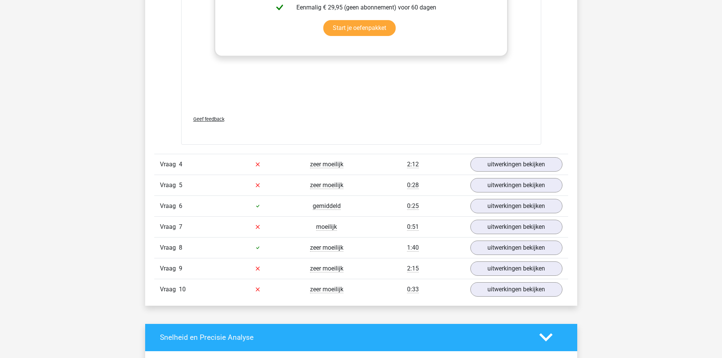
scroll to position [1199, 0]
click at [533, 160] on link "uitwerkingen bekijken" at bounding box center [516, 164] width 106 height 17
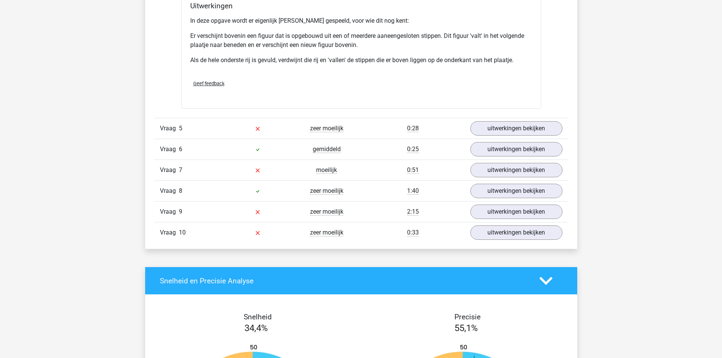
scroll to position [1709, 0]
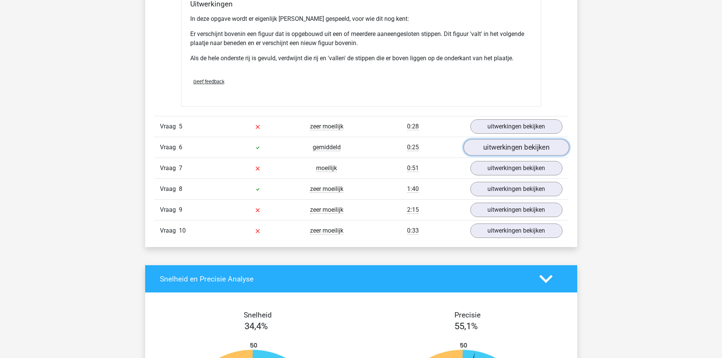
click at [506, 144] on link "uitwerkingen bekijken" at bounding box center [516, 147] width 106 height 17
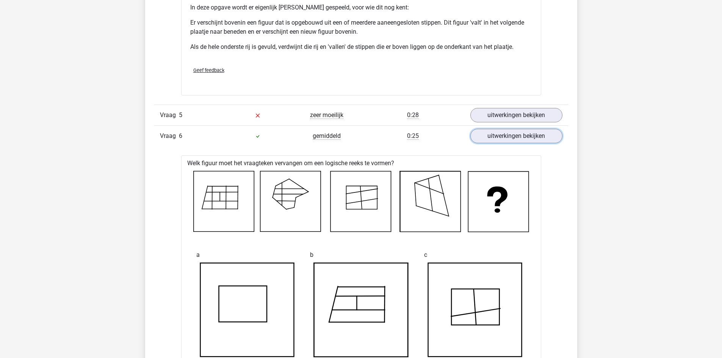
scroll to position [1713, 0]
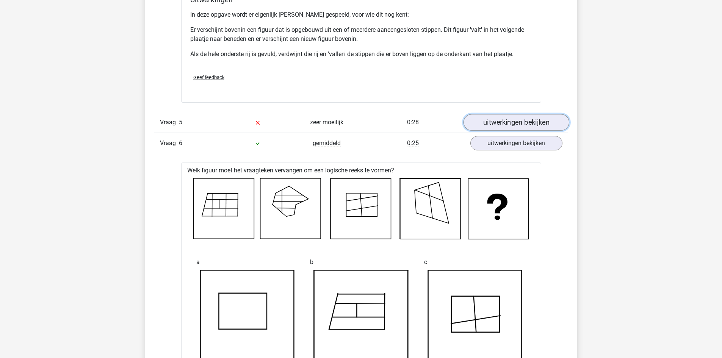
click at [522, 125] on link "uitwerkingen bekijken" at bounding box center [516, 122] width 106 height 17
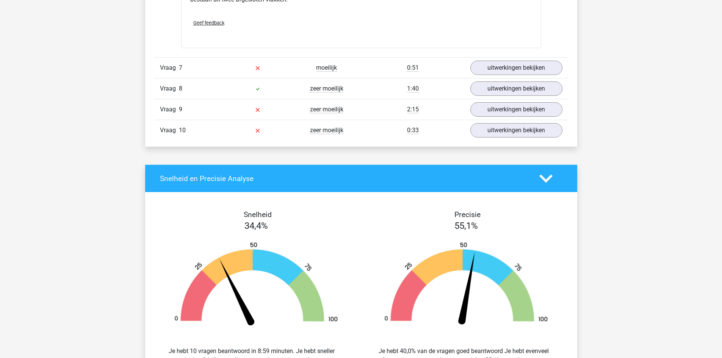
scroll to position [2900, 0]
click at [500, 106] on link "uitwerkingen bekijken" at bounding box center [516, 109] width 106 height 17
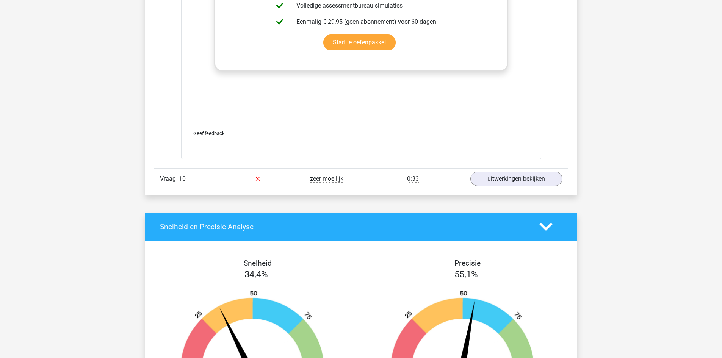
scroll to position [3487, 0]
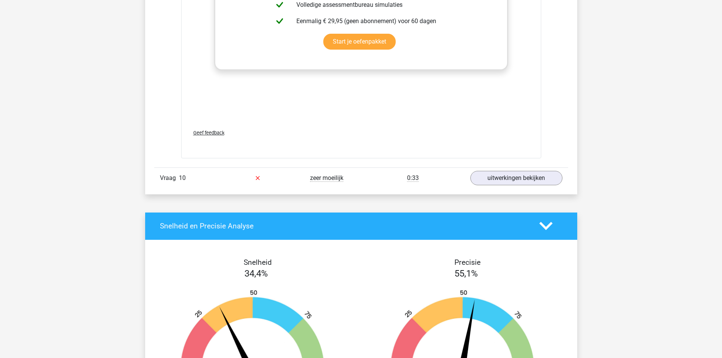
click at [490, 188] on div "Vraag 10 zeer moeilijk 0:33 uitwerkingen bekijken" at bounding box center [361, 178] width 414 height 21
click at [491, 186] on div "Vraag 10 zeer moeilijk 0:33 uitwerkingen bekijken" at bounding box center [361, 178] width 414 height 21
click at [493, 183] on link "uitwerkingen bekijken" at bounding box center [516, 178] width 106 height 17
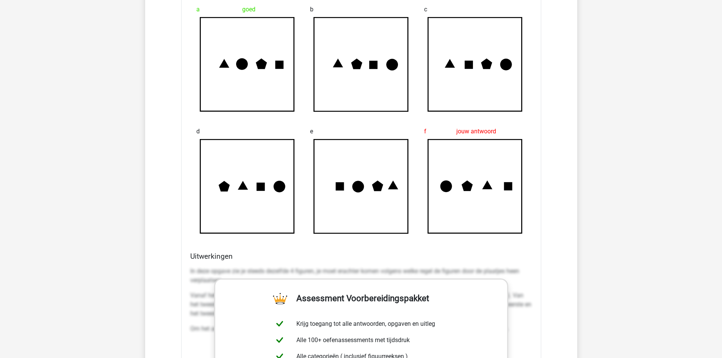
scroll to position [3763, 0]
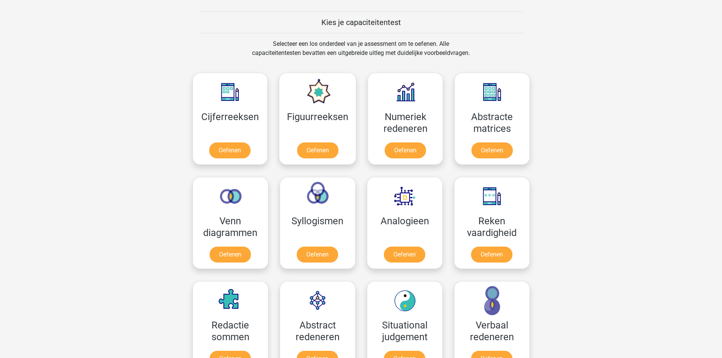
scroll to position [282, 0]
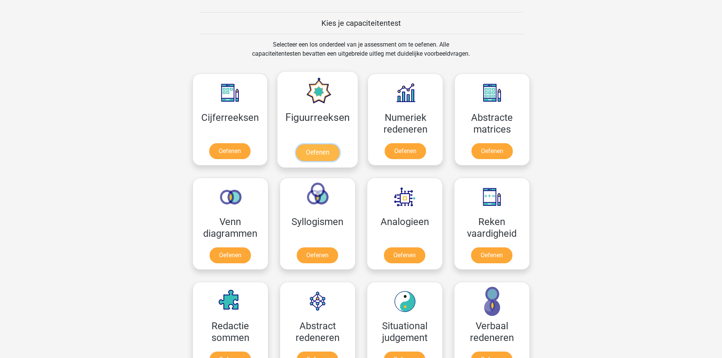
click at [314, 147] on link "Oefenen" at bounding box center [317, 152] width 43 height 17
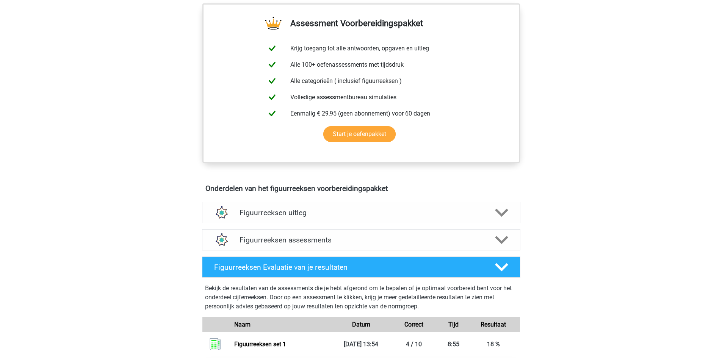
scroll to position [281, 0]
click at [295, 215] on h4 "Figuurreeksen uitleg" at bounding box center [361, 212] width 243 height 9
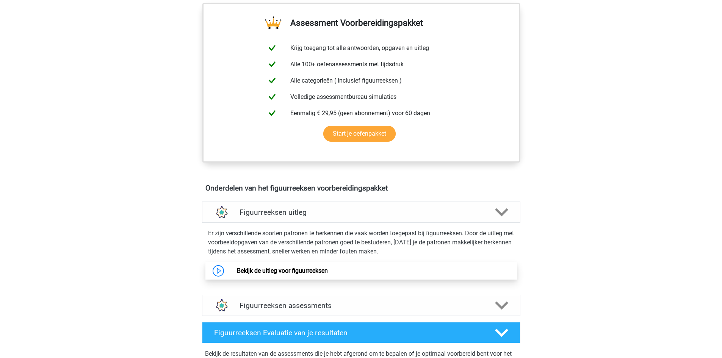
click at [285, 274] on link "Bekijk de uitleg voor figuurreeksen" at bounding box center [282, 270] width 91 height 7
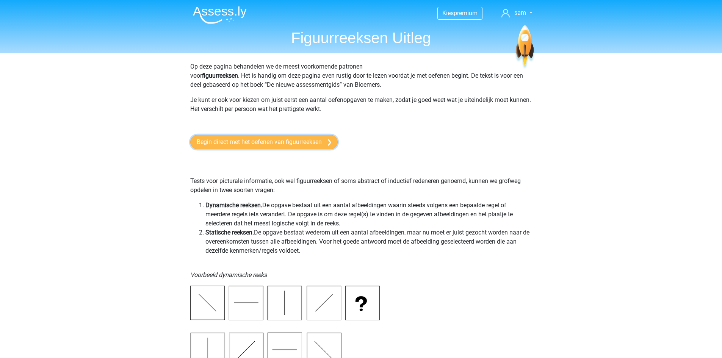
click at [278, 138] on link "Begin direct met het oefenen van figuurreeksen" at bounding box center [263, 142] width 147 height 14
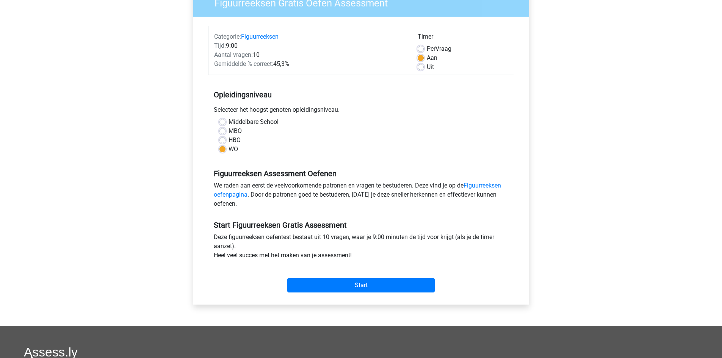
scroll to position [73, 0]
click at [307, 285] on input "Start" at bounding box center [360, 285] width 147 height 14
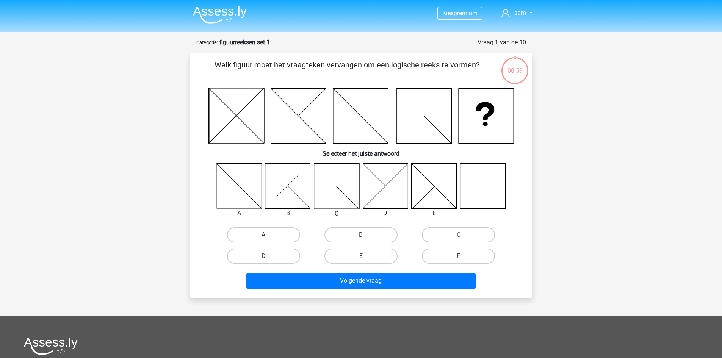
click at [215, 11] on img at bounding box center [220, 15] width 54 height 18
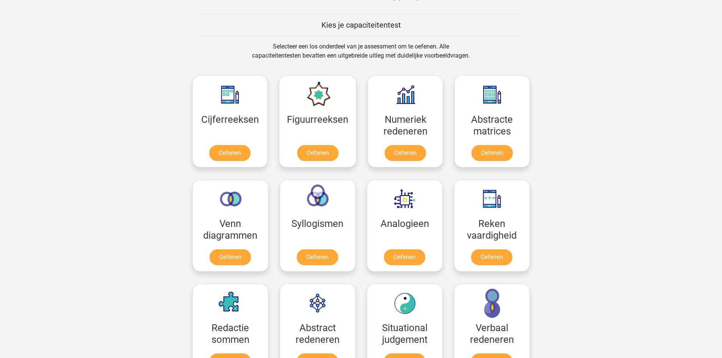
scroll to position [281, 0]
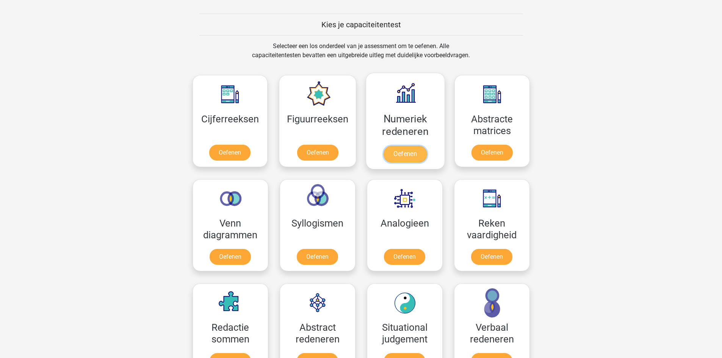
click at [406, 151] on link "Oefenen" at bounding box center [405, 154] width 43 height 17
click at [400, 157] on link "Oefenen" at bounding box center [405, 154] width 43 height 17
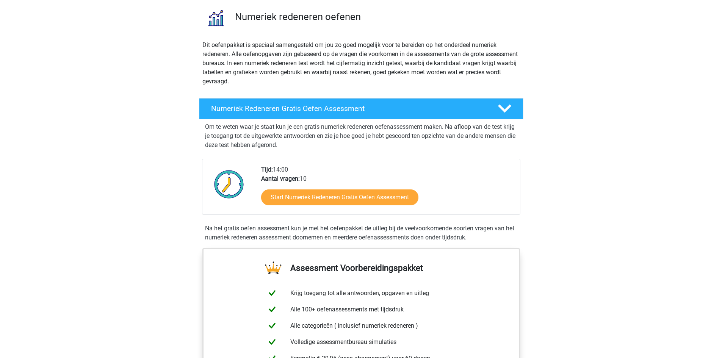
scroll to position [55, 0]
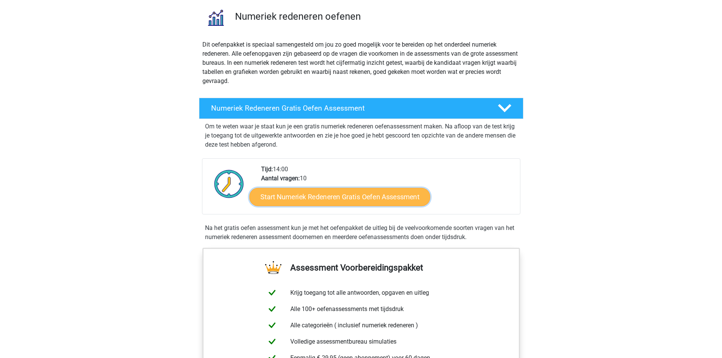
click at [296, 197] on link "Start Numeriek Redeneren Gratis Oefen Assessment" at bounding box center [339, 197] width 181 height 18
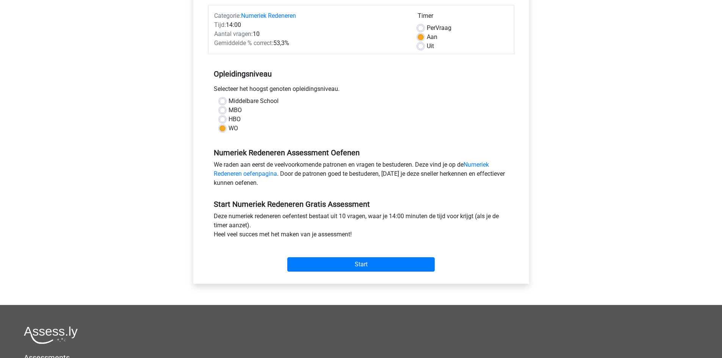
scroll to position [94, 0]
click at [354, 267] on input "Start" at bounding box center [360, 264] width 147 height 14
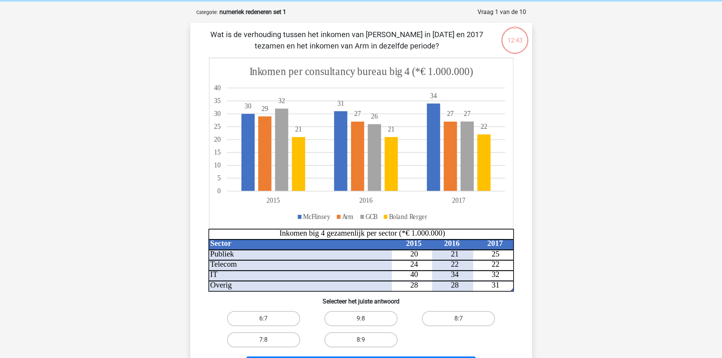
scroll to position [28, 0]
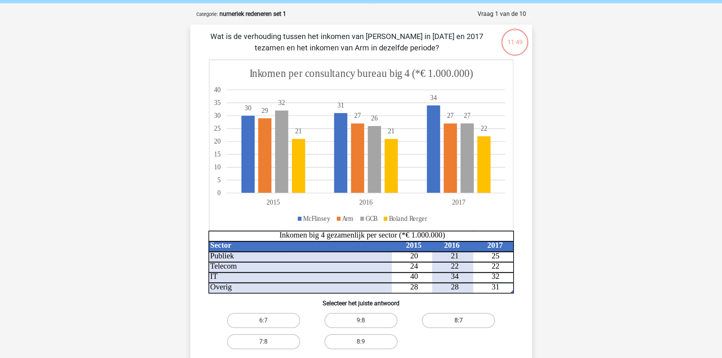
click at [451, 317] on label "8:7" at bounding box center [458, 320] width 73 height 15
click at [459, 321] on input "8:7" at bounding box center [461, 323] width 5 height 5
radio input "true"
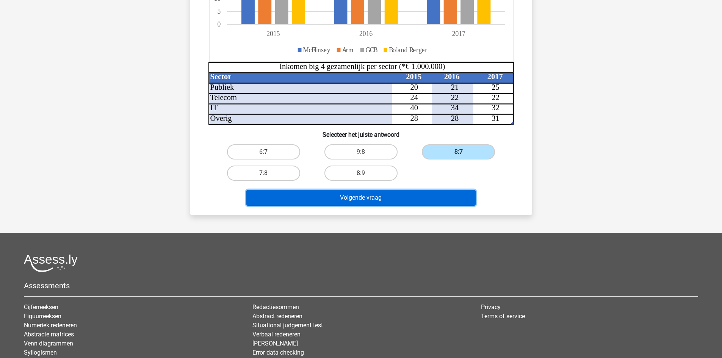
click at [371, 194] on button "Volgende vraag" at bounding box center [360, 198] width 229 height 16
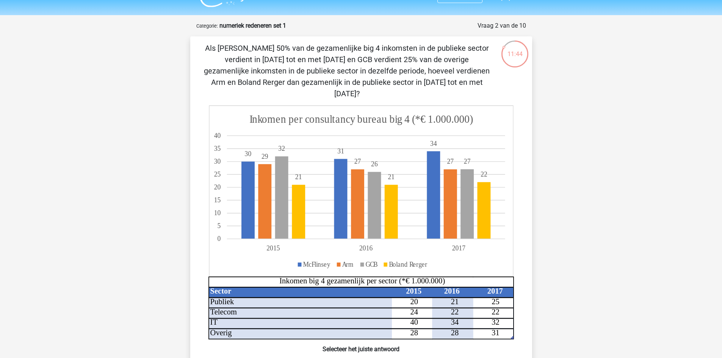
scroll to position [12, 0]
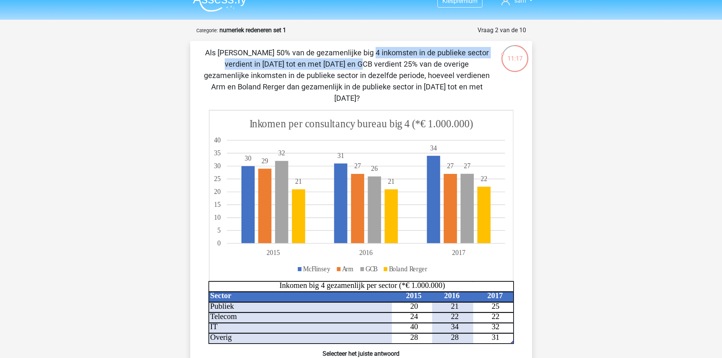
drag, startPoint x: 204, startPoint y: 52, endPoint x: 463, endPoint y: 55, distance: 259.0
click at [463, 55] on p "Als [PERSON_NAME] 50% van de gezamenlijke big 4 inkomsten in de publieke sector…" at bounding box center [346, 75] width 289 height 57
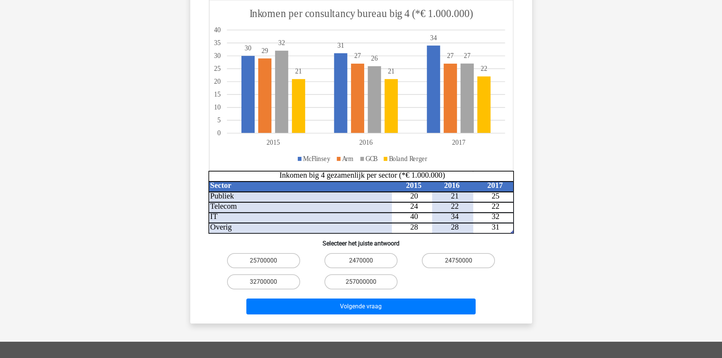
scroll to position [120, 0]
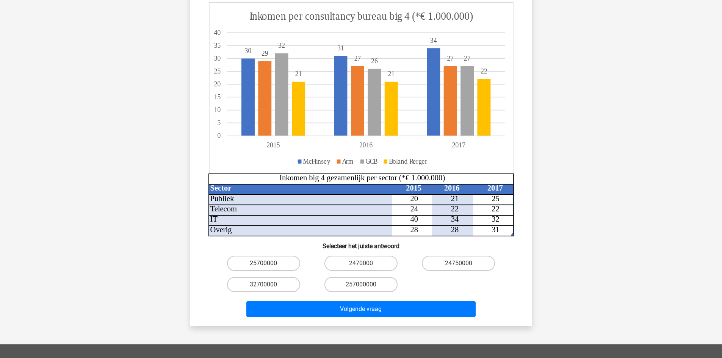
click at [258, 256] on label "25700000" at bounding box center [263, 263] width 73 height 15
click at [264, 264] on input "25700000" at bounding box center [266, 266] width 5 height 5
radio input "true"
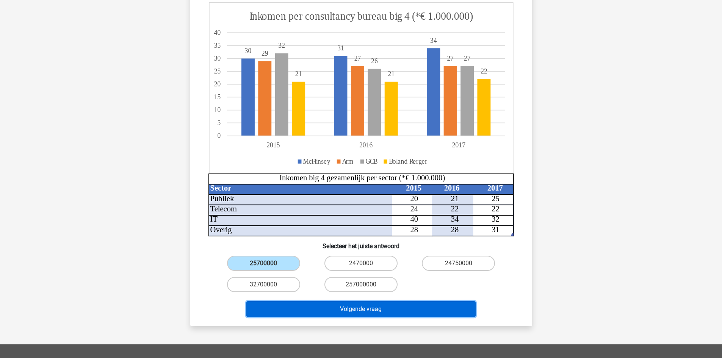
click at [286, 301] on button "Volgende vraag" at bounding box center [360, 309] width 229 height 16
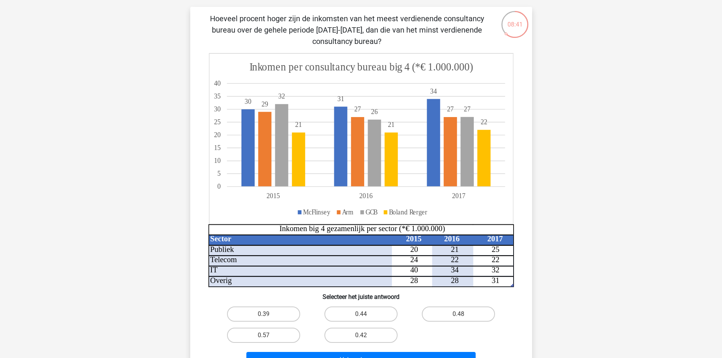
scroll to position [54, 0]
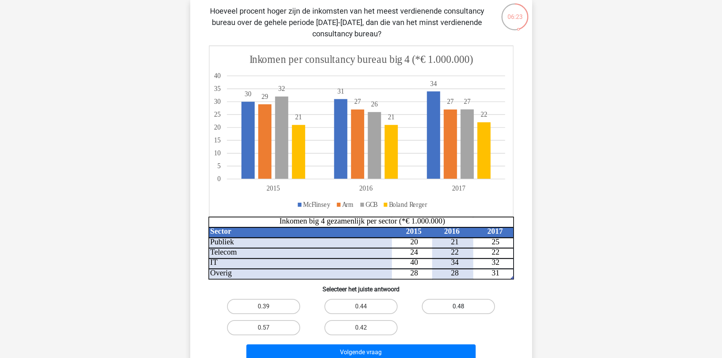
click at [449, 307] on label "0.48" at bounding box center [458, 306] width 73 height 15
click at [459, 307] on input "0.48" at bounding box center [461, 309] width 5 height 5
radio input "true"
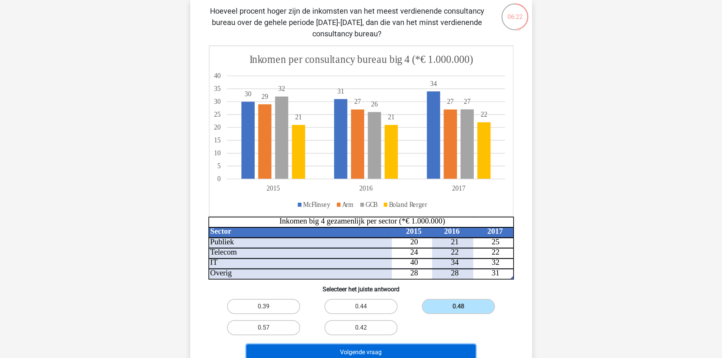
click at [387, 350] on button "Volgende vraag" at bounding box center [360, 353] width 229 height 16
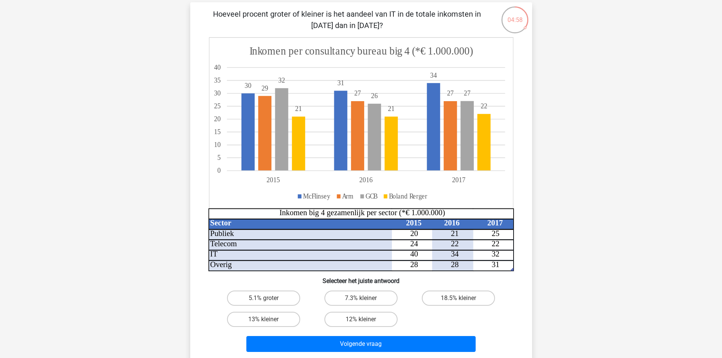
scroll to position [52, 0]
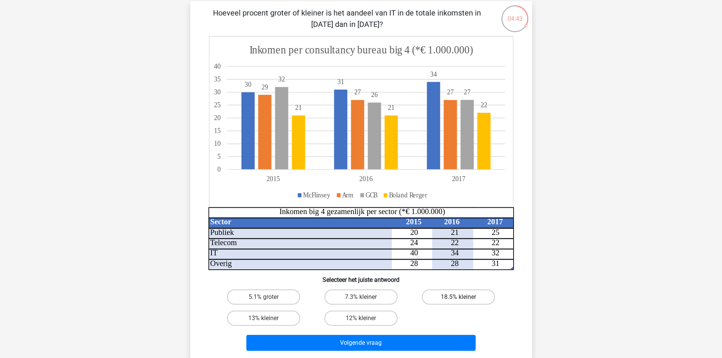
click at [443, 295] on label "18.5% kleiner" at bounding box center [458, 297] width 73 height 15
click at [459, 297] on input "18.5% kleiner" at bounding box center [461, 299] width 5 height 5
radio input "true"
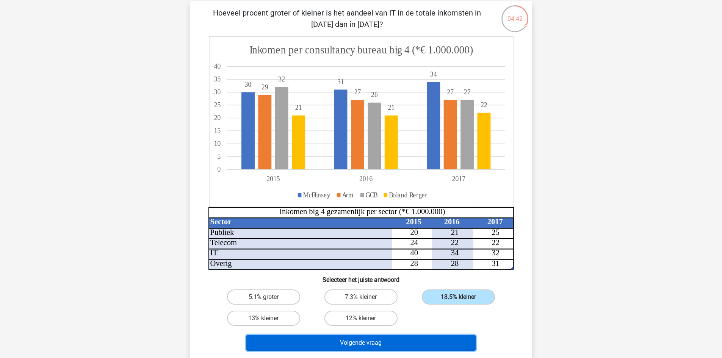
click at [413, 337] on button "Volgende vraag" at bounding box center [360, 343] width 229 height 16
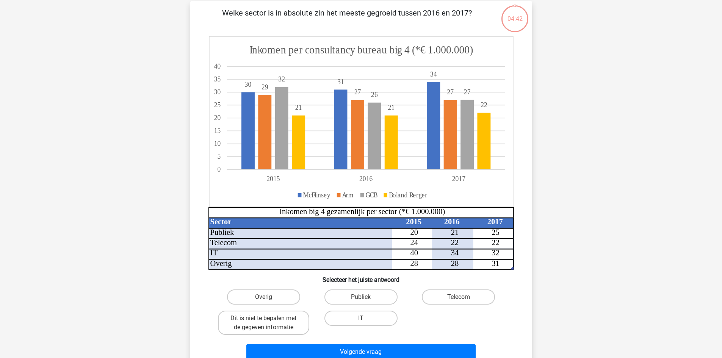
scroll to position [38, 0]
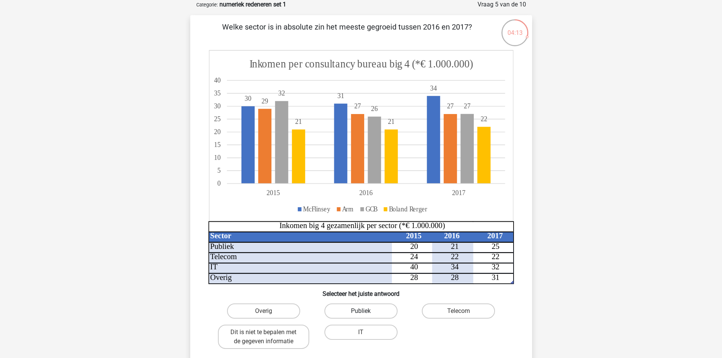
click at [368, 312] on label "Publiek" at bounding box center [361, 311] width 73 height 15
click at [366, 312] on input "Publiek" at bounding box center [363, 313] width 5 height 5
radio input "true"
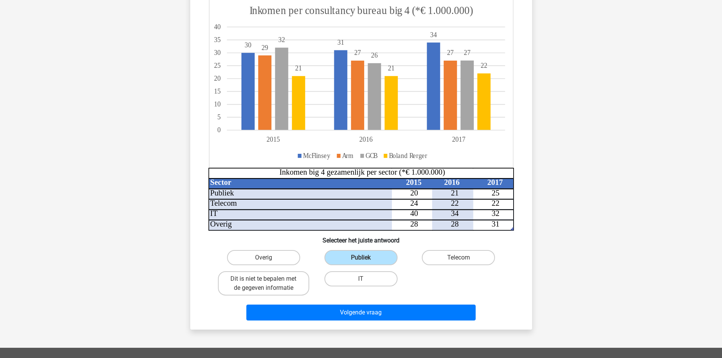
scroll to position [92, 0]
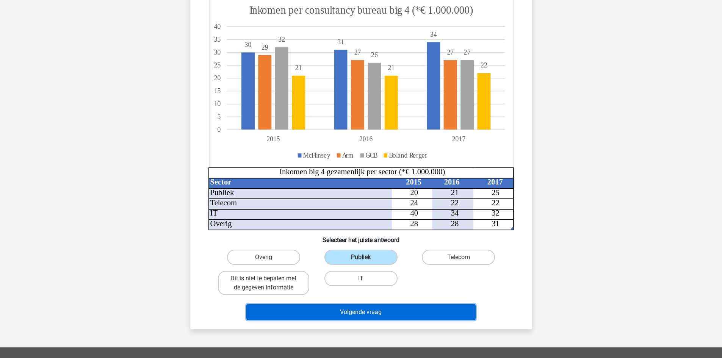
click at [370, 314] on button "Volgende vraag" at bounding box center [360, 312] width 229 height 16
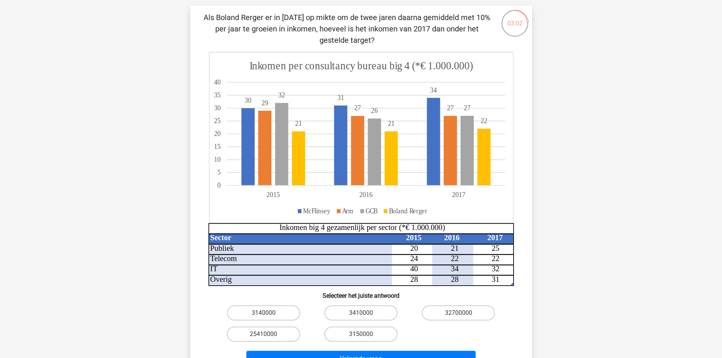
scroll to position [48, 0]
click at [349, 313] on label "3410000" at bounding box center [361, 312] width 73 height 15
click at [361, 313] on input "3410000" at bounding box center [363, 315] width 5 height 5
radio input "true"
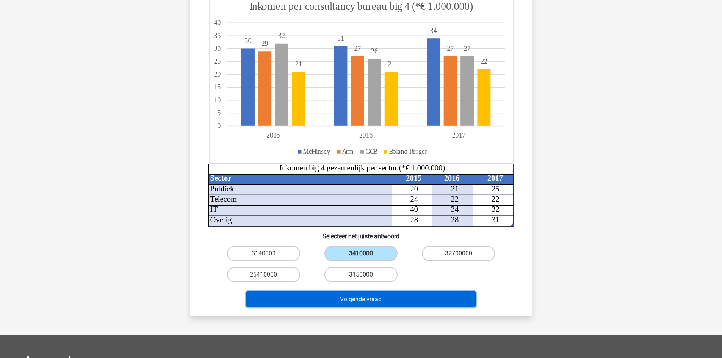
click at [343, 301] on button "Volgende vraag" at bounding box center [360, 300] width 229 height 16
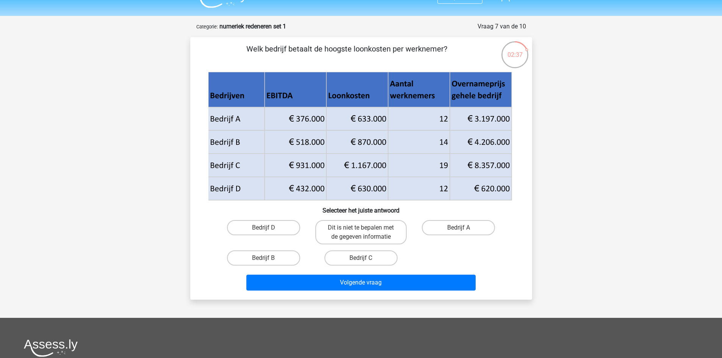
scroll to position [14, 0]
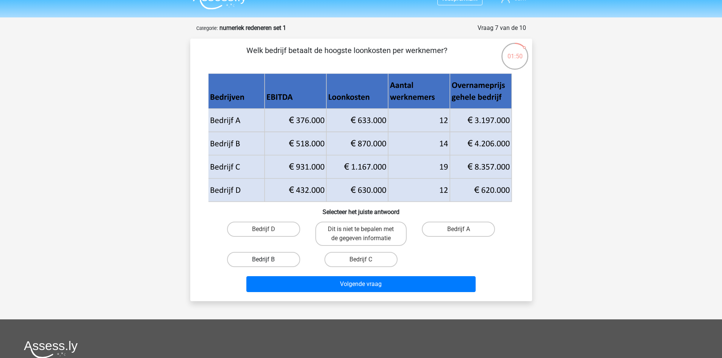
click at [279, 260] on label "Bedrijf B" at bounding box center [263, 259] width 73 height 15
click at [268, 260] on input "Bedrijf B" at bounding box center [266, 262] width 5 height 5
radio input "true"
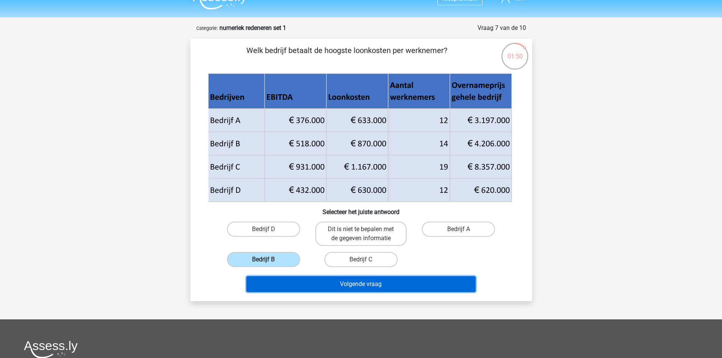
click at [296, 283] on button "Volgende vraag" at bounding box center [360, 284] width 229 height 16
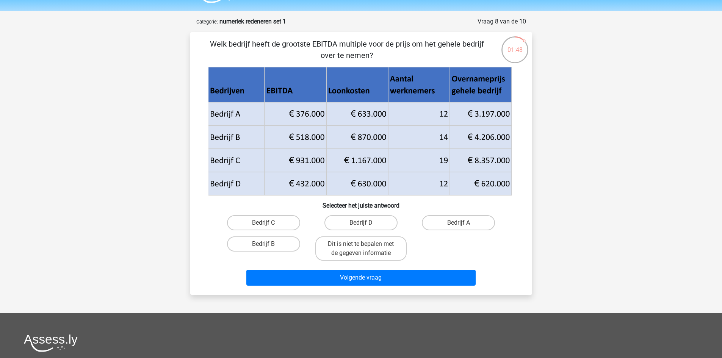
scroll to position [19, 0]
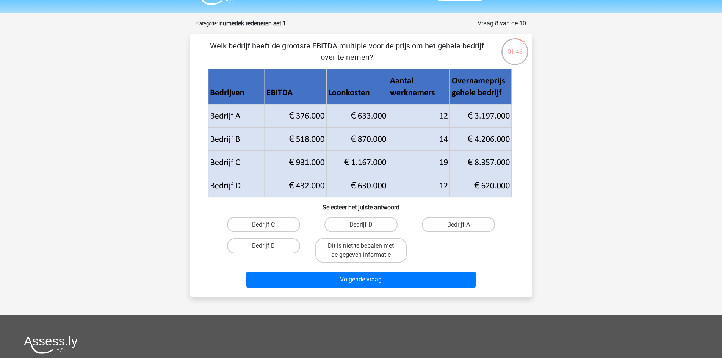
click at [312, 44] on p "Welk bedrijf heeft de grootste EBITDA multiple voor de prijs om het gehele bedr…" at bounding box center [346, 51] width 289 height 23
click at [280, 220] on label "Bedrijf C" at bounding box center [263, 224] width 73 height 15
click at [268, 225] on input "Bedrijf C" at bounding box center [266, 227] width 5 height 5
radio input "true"
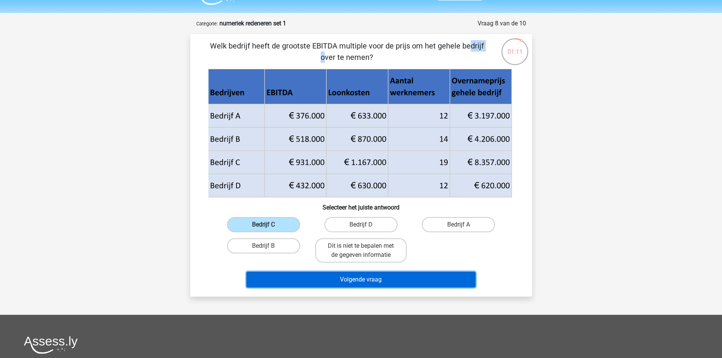
click at [311, 279] on button "Volgende vraag" at bounding box center [360, 280] width 229 height 16
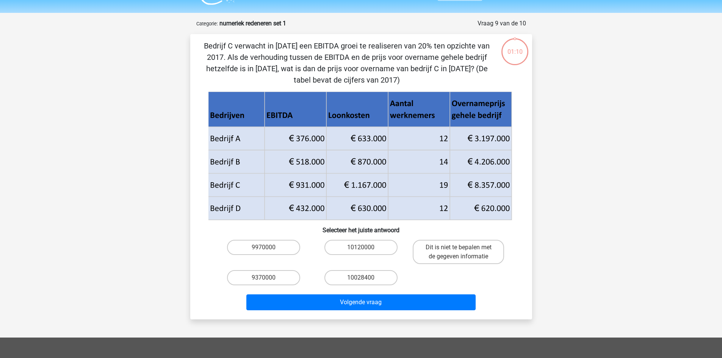
scroll to position [38, 0]
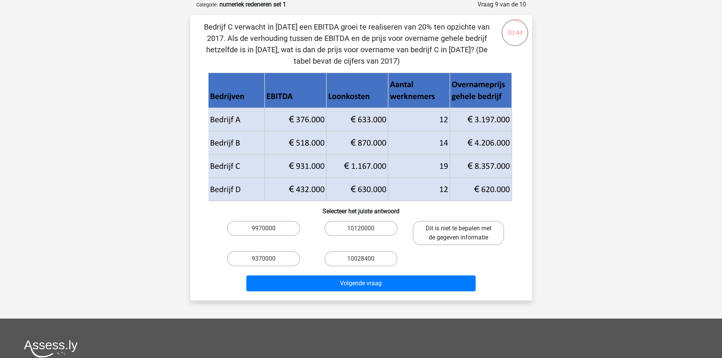
click at [428, 227] on label "Dit is niet te bepalen met de gegeven informatie" at bounding box center [458, 233] width 91 height 24
click at [459, 229] on input "Dit is niet te bepalen met de gegeven informatie" at bounding box center [461, 231] width 5 height 5
radio input "true"
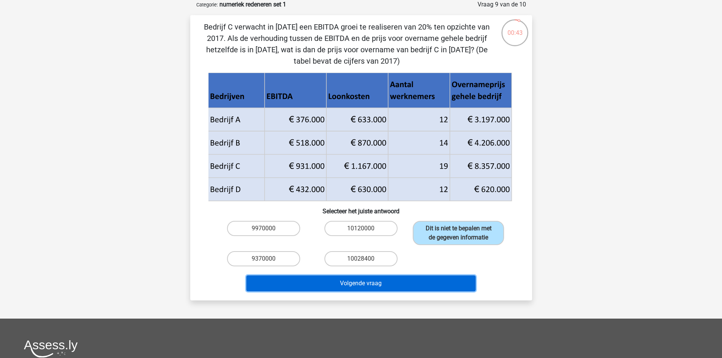
click at [400, 288] on button "Volgende vraag" at bounding box center [360, 284] width 229 height 16
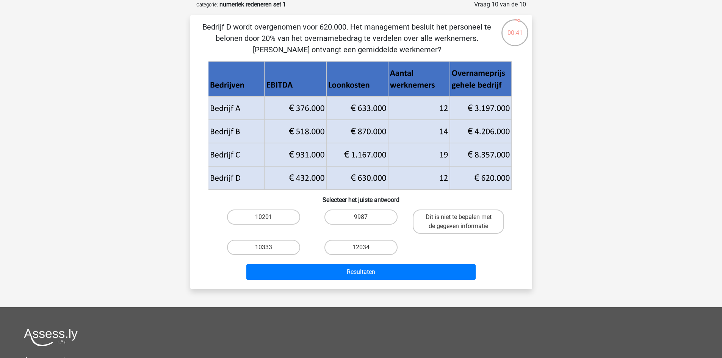
click at [329, 23] on p "Bedrijf D wordt overgenomen voor 620.000. Het management besluit het personeel …" at bounding box center [346, 38] width 289 height 34
click at [268, 245] on label "10333" at bounding box center [263, 247] width 73 height 15
click at [268, 248] on input "10333" at bounding box center [266, 250] width 5 height 5
radio input "true"
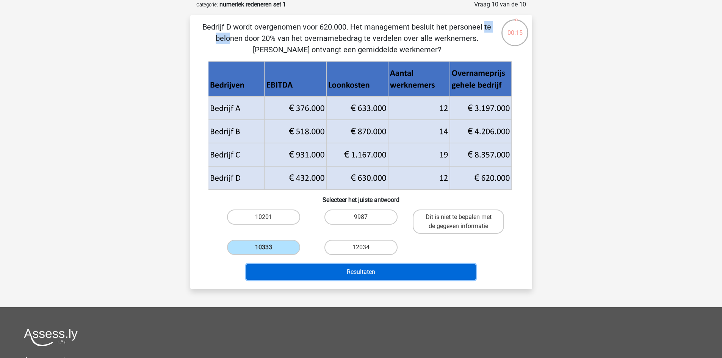
click at [290, 265] on button "Resultaten" at bounding box center [360, 272] width 229 height 16
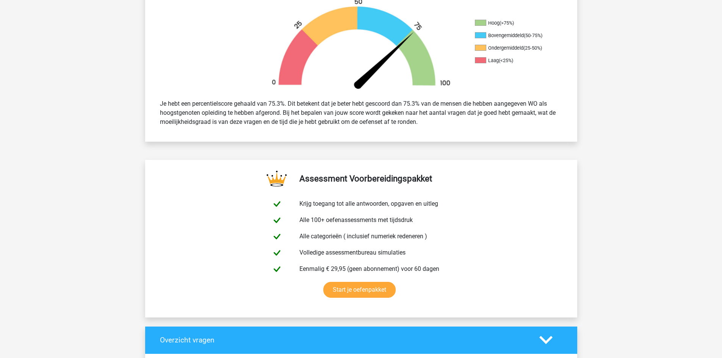
scroll to position [244, 0]
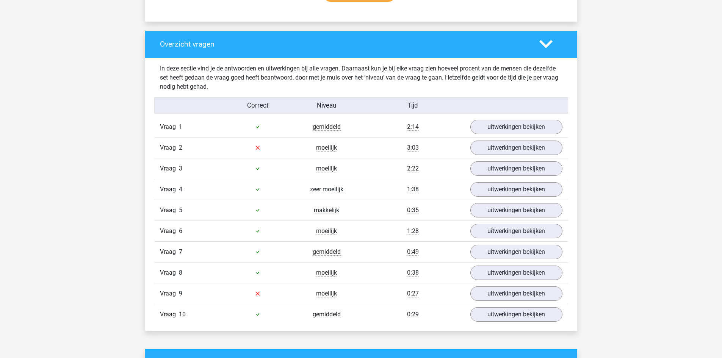
scroll to position [540, 0]
click at [165, 147] on span "Vraag" at bounding box center [169, 147] width 19 height 9
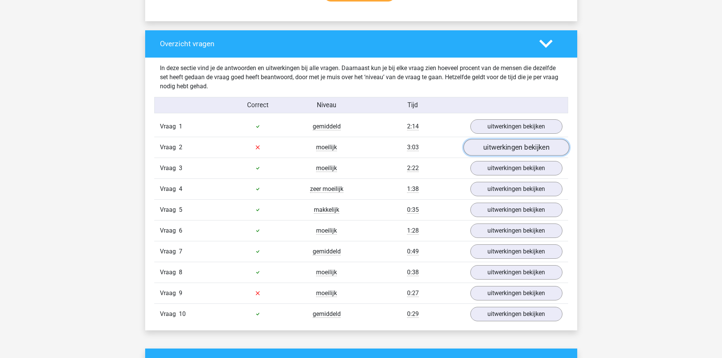
click at [524, 152] on link "uitwerkingen bekijken" at bounding box center [516, 147] width 106 height 17
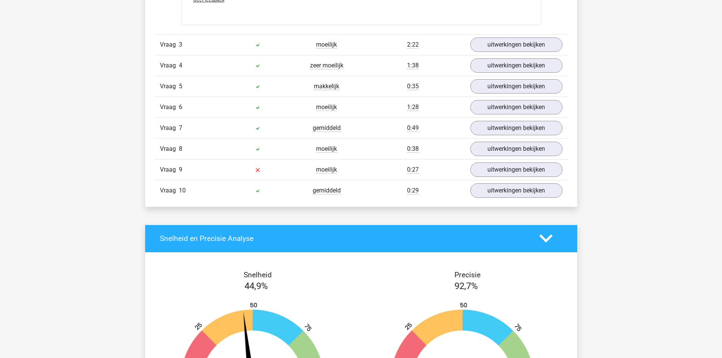
scroll to position [1136, 0]
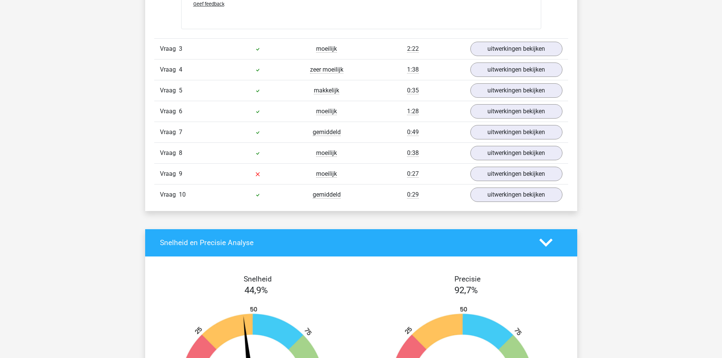
click at [281, 173] on div at bounding box center [257, 173] width 69 height 9
click at [489, 171] on link "uitwerkingen bekijken" at bounding box center [516, 174] width 106 height 17
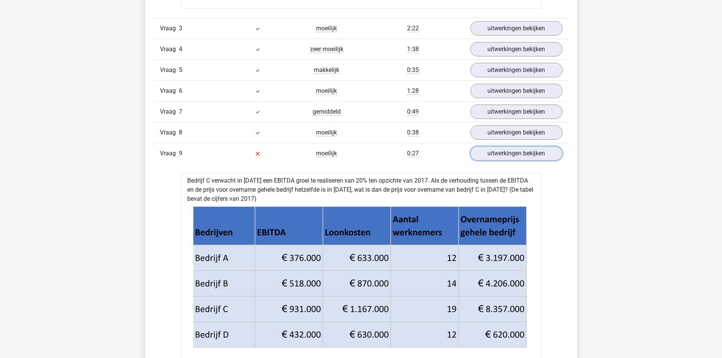
scroll to position [1110, 0]
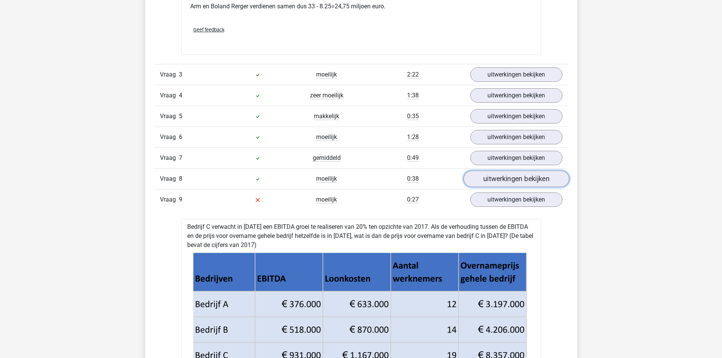
click at [488, 178] on link "uitwerkingen bekijken" at bounding box center [516, 179] width 106 height 17
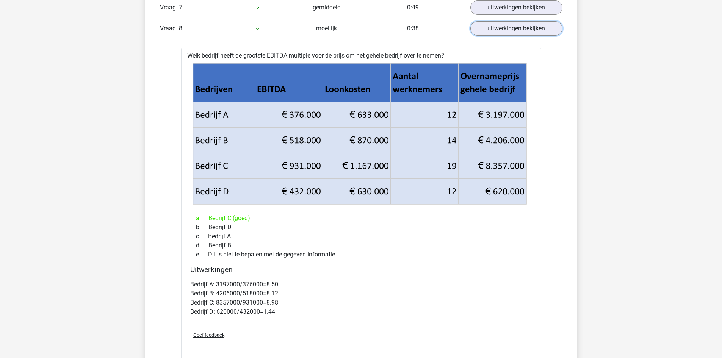
scroll to position [1261, 0]
